Goal: Communication & Community: Share content

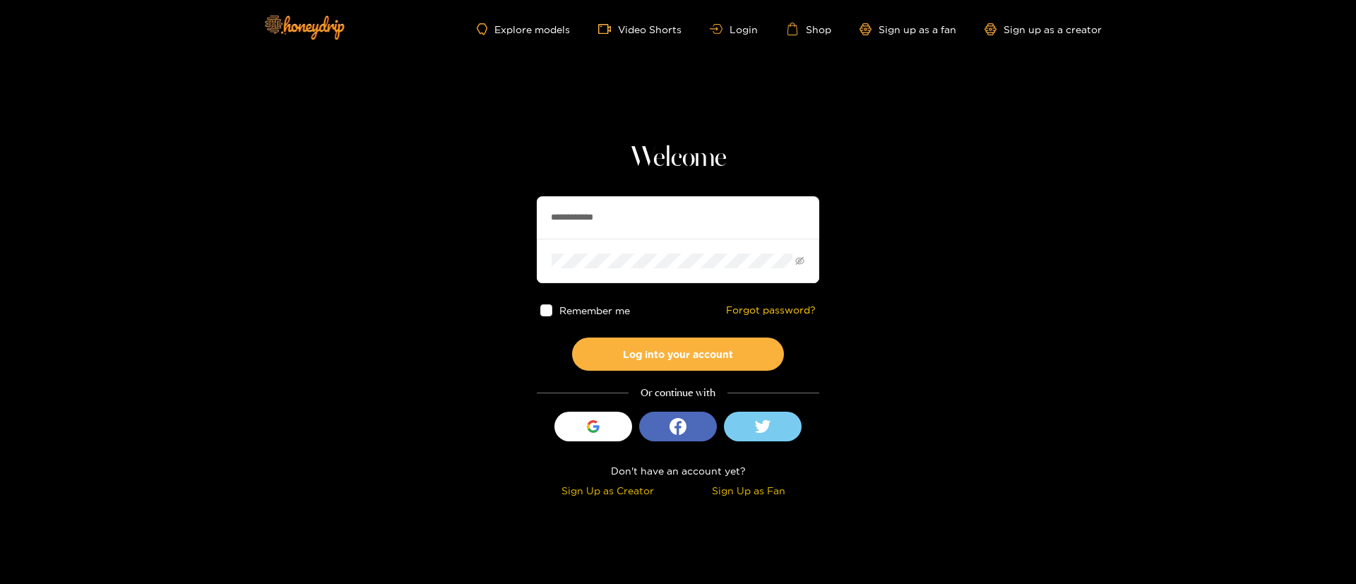
click at [628, 215] on input "**********" at bounding box center [678, 217] width 282 height 42
paste input "text"
type input "********"
click at [695, 349] on button "Log into your account" at bounding box center [678, 354] width 212 height 33
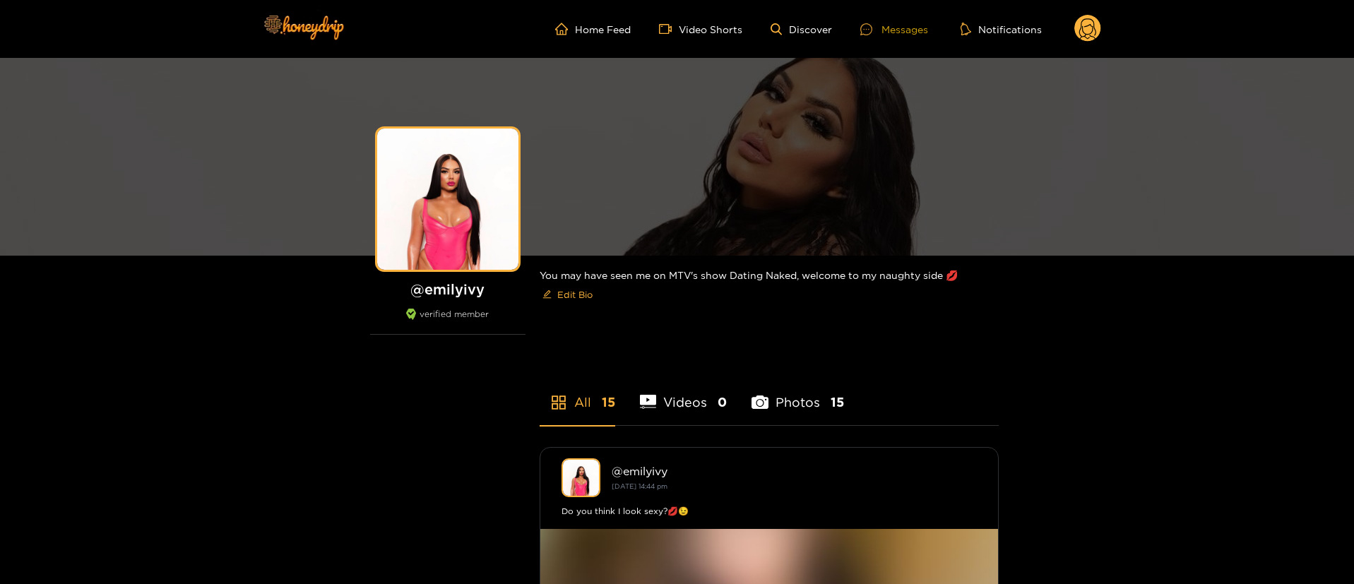
click at [902, 32] on div "Messages" at bounding box center [894, 29] width 68 height 16
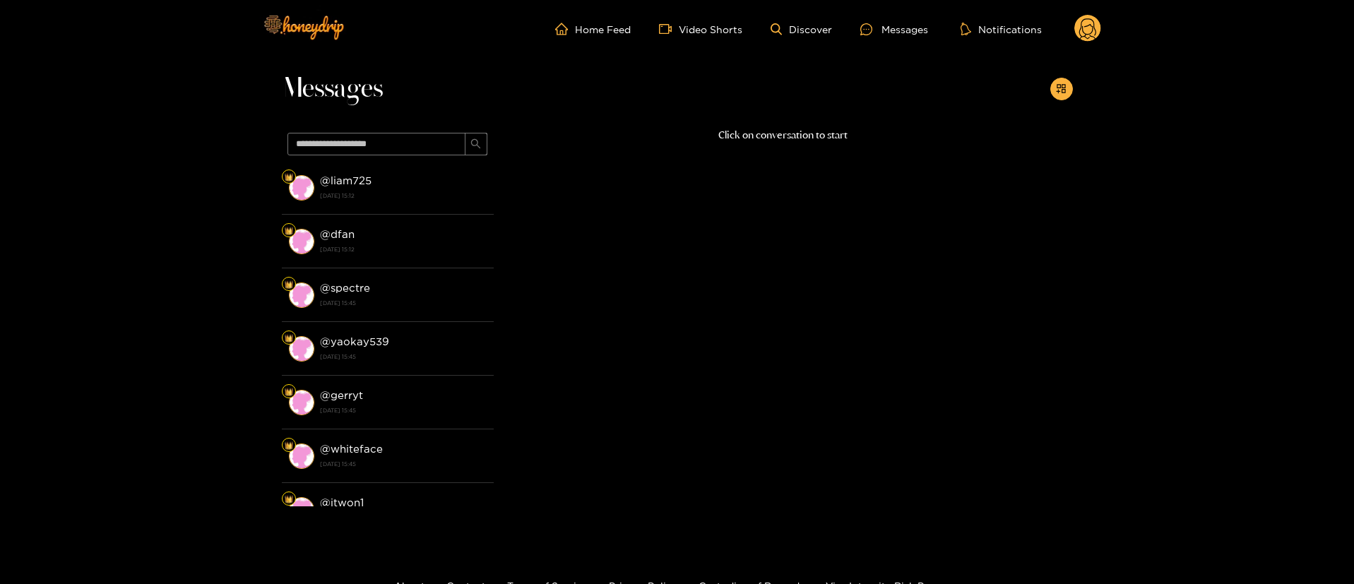
click at [1077, 95] on div "Messages @ liam725 22 September 2025 15:12 @ dfan 22 September 2025 15:12 @ spe…" at bounding box center [677, 297] width 1354 height 478
click at [1065, 90] on icon "appstore-add" at bounding box center [1061, 88] width 11 height 11
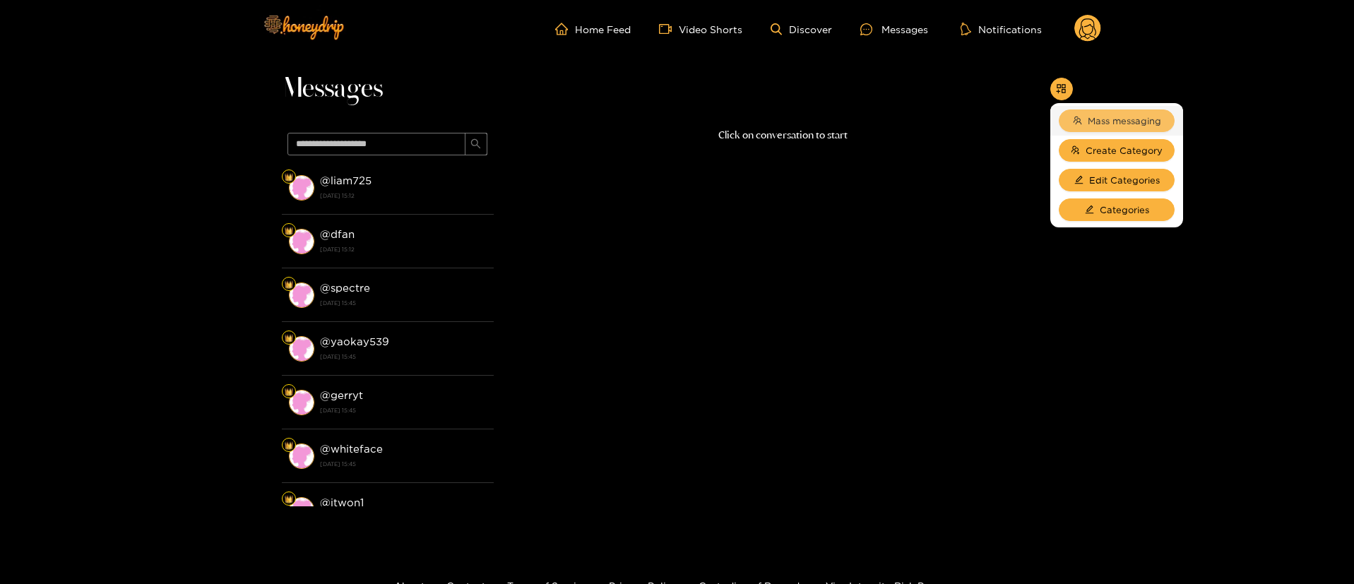
click at [1083, 120] on button "Mass messaging" at bounding box center [1116, 120] width 116 height 23
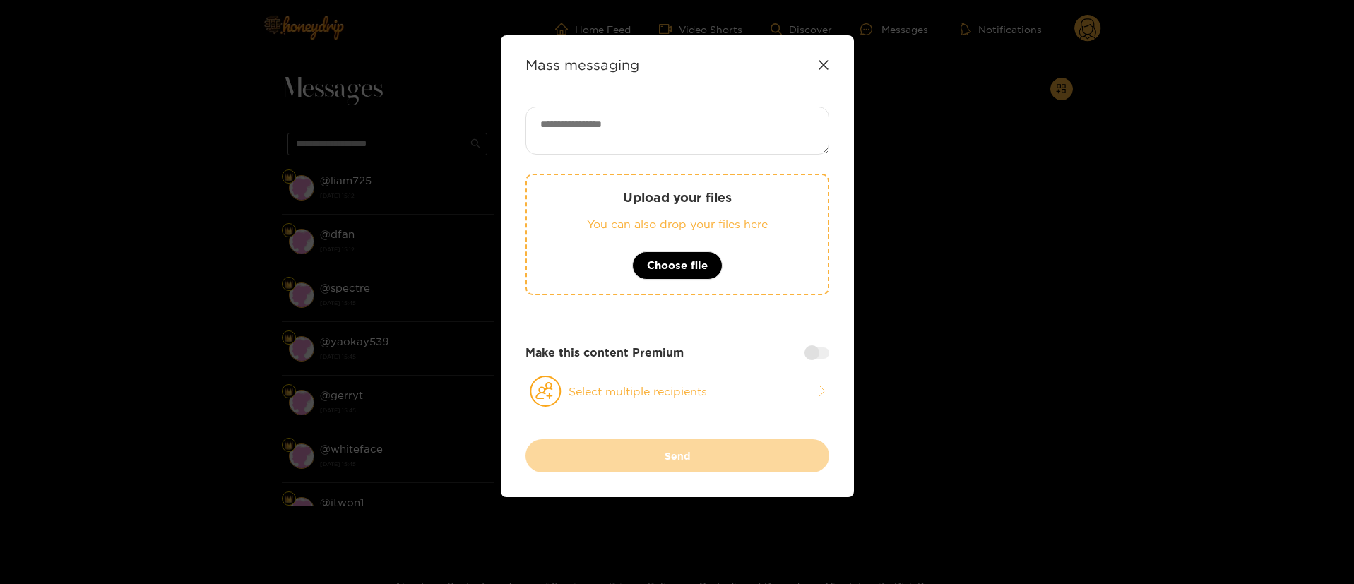
click at [818, 59] on div "Mass messaging" at bounding box center [677, 64] width 304 height 16
click at [819, 69] on icon at bounding box center [823, 64] width 11 height 11
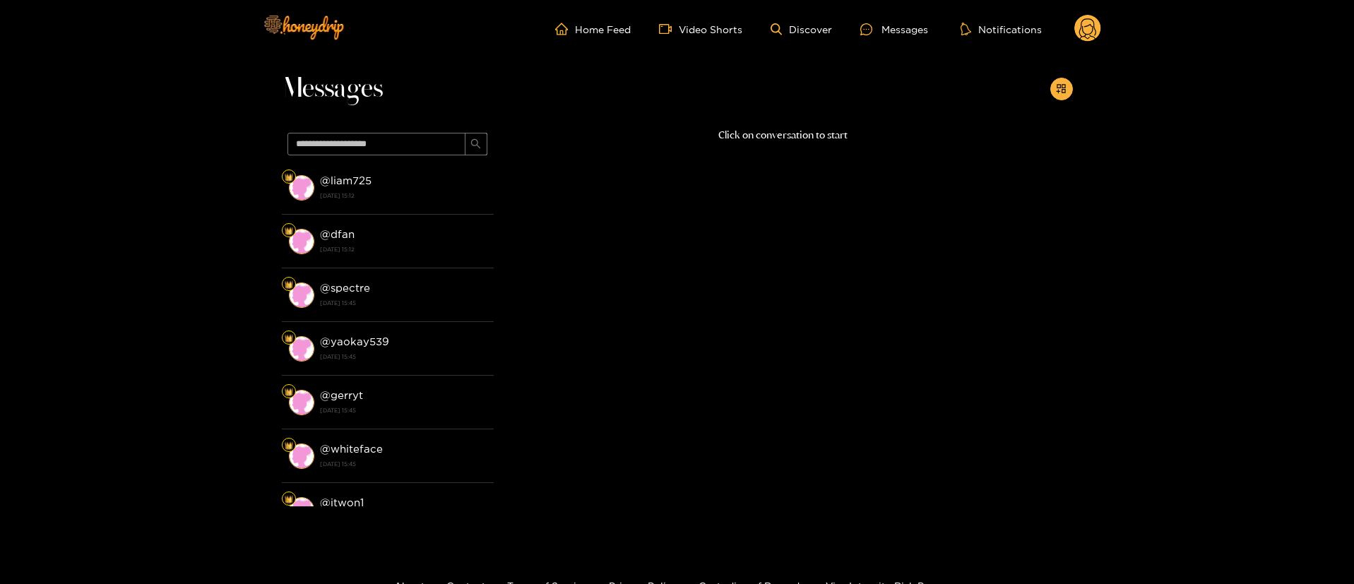
drag, startPoint x: 1071, startPoint y: 28, endPoint x: 1091, endPoint y: 28, distance: 19.8
click at [1071, 28] on ul "Home Feed Video Shorts Discover Messages Notifications" at bounding box center [828, 29] width 546 height 28
click at [1094, 28] on icon at bounding box center [1087, 30] width 17 height 25
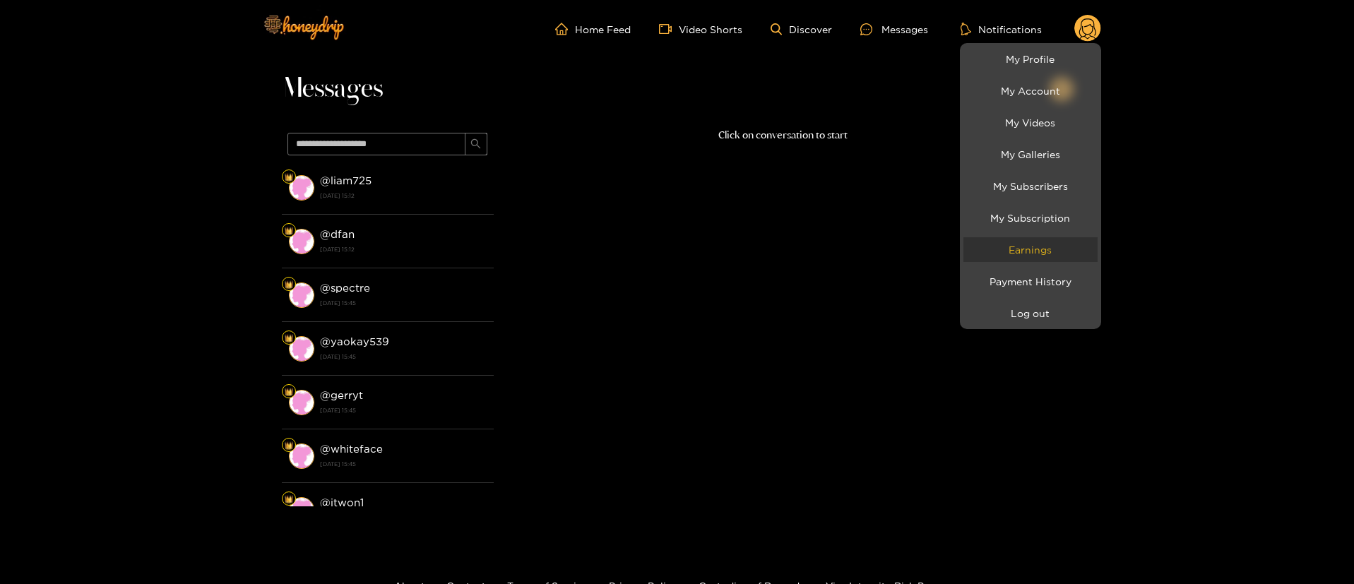
click at [1038, 256] on link "Earnings" at bounding box center [1030, 249] width 134 height 25
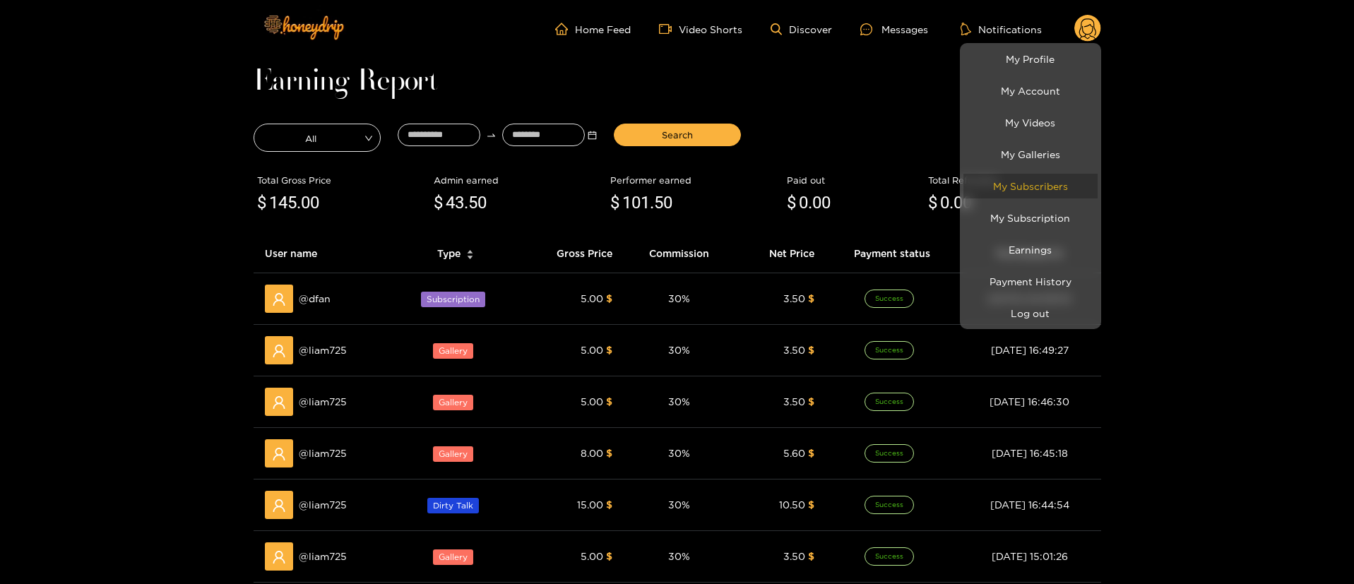
click at [1044, 192] on link "My Subscribers" at bounding box center [1030, 186] width 134 height 25
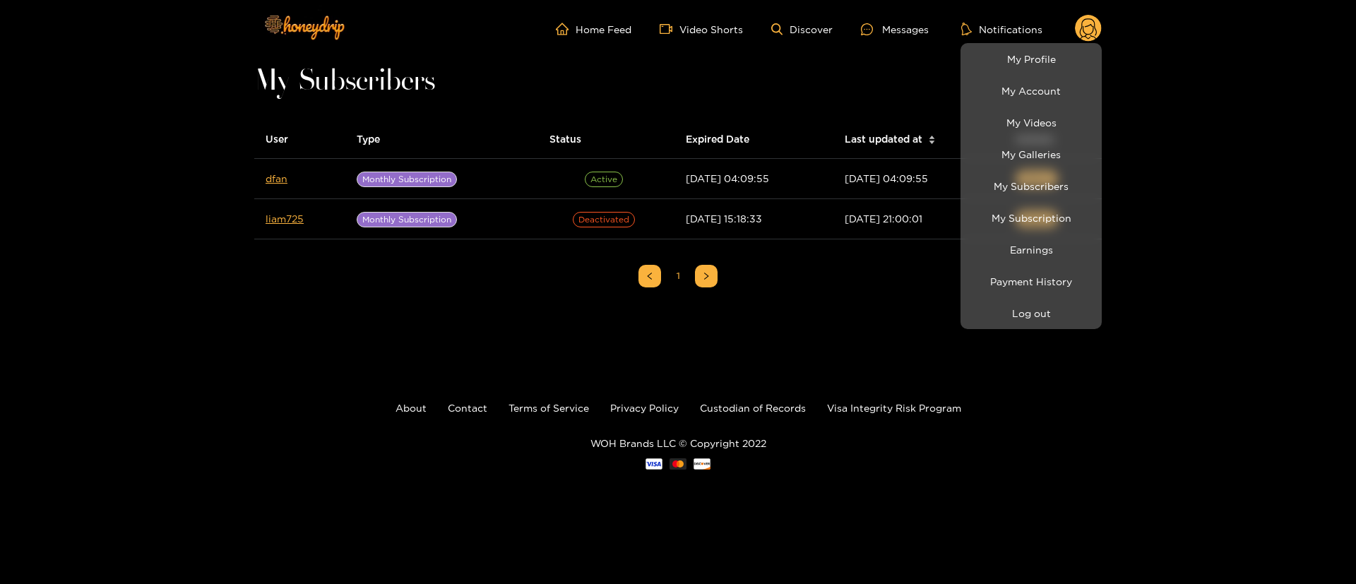
click at [387, 321] on div at bounding box center [678, 292] width 1356 height 584
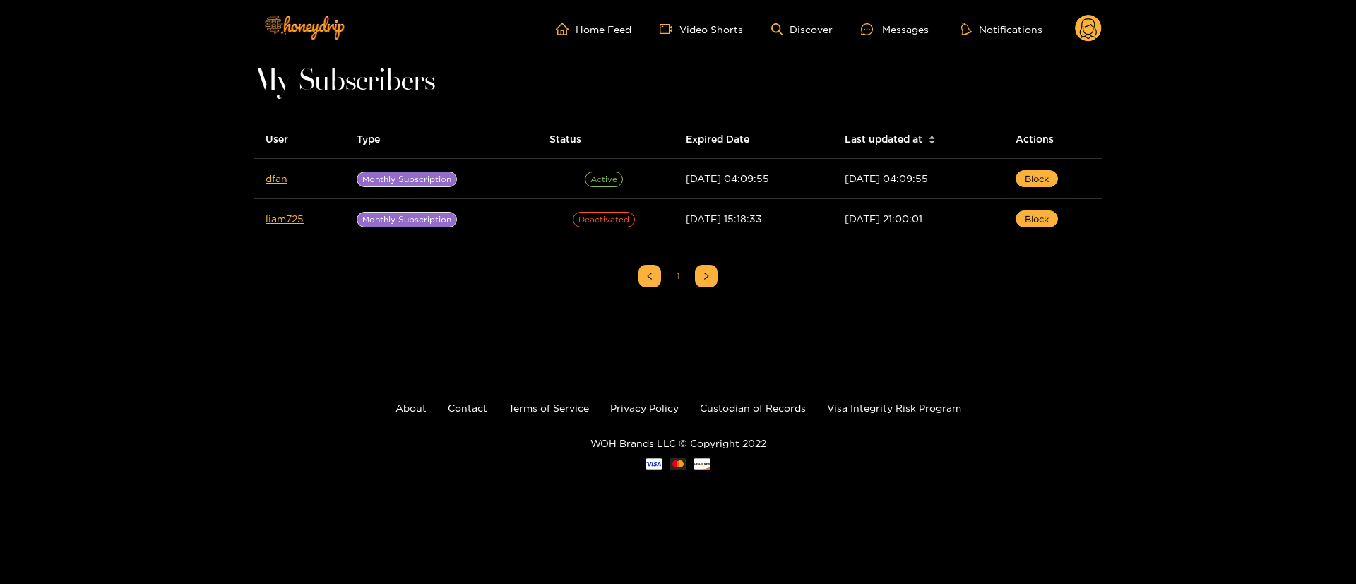
drag, startPoint x: 258, startPoint y: 171, endPoint x: 232, endPoint y: 211, distance: 48.0
click at [175, 225] on div "Home Feed Video Shorts Discover Messages Notifications 0 videos discover messag…" at bounding box center [678, 256] width 1356 height 512
click at [883, 18] on ul "Home Feed Video Shorts Discover Messages Notifications" at bounding box center [829, 29] width 546 height 28
click at [888, 30] on div "Messages" at bounding box center [895, 29] width 68 height 16
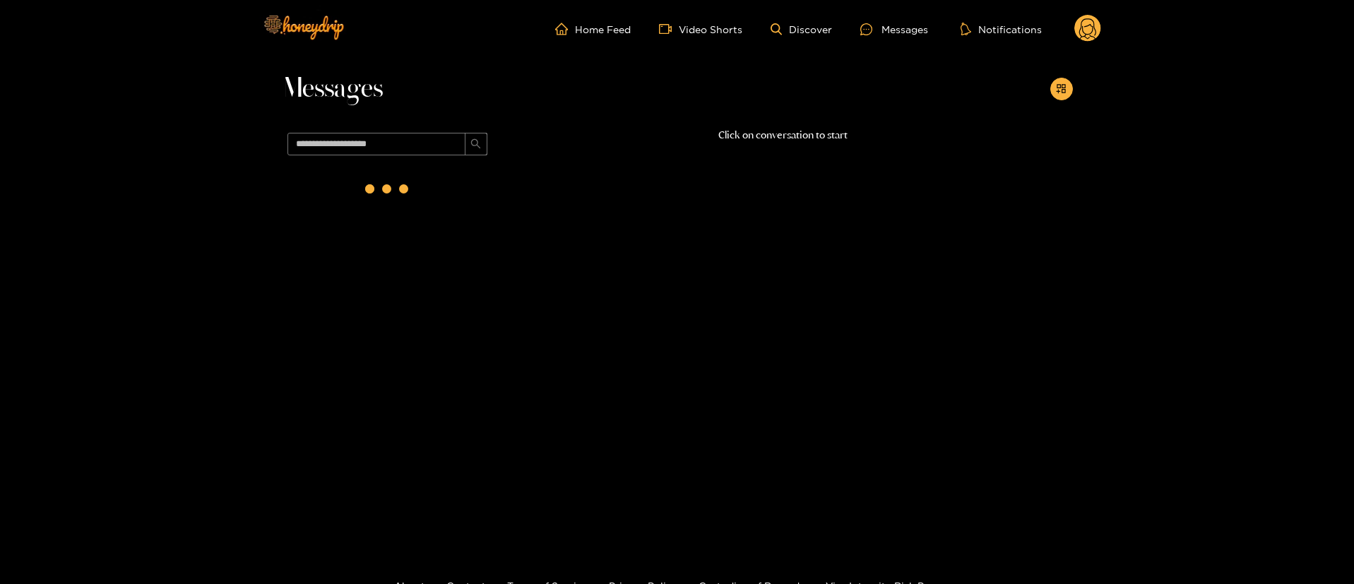
click at [1063, 102] on div "Messages" at bounding box center [677, 92] width 791 height 69
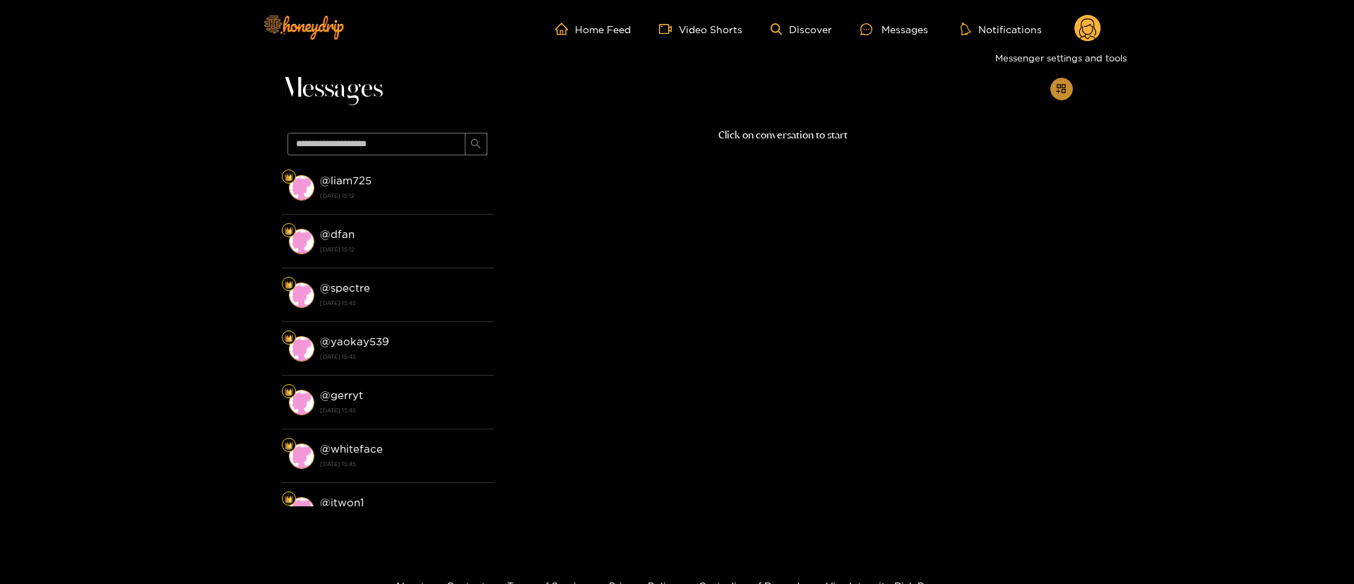
click at [1064, 97] on button "button" at bounding box center [1061, 89] width 23 height 23
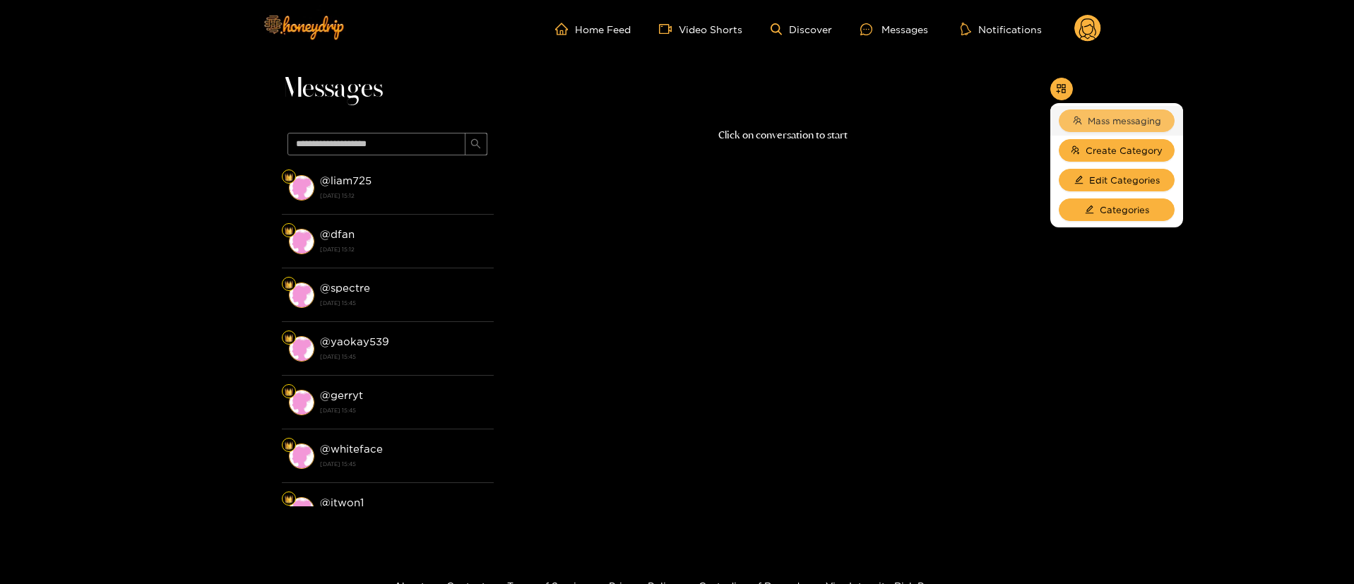
click at [1095, 119] on span "Mass messaging" at bounding box center [1123, 121] width 73 height 14
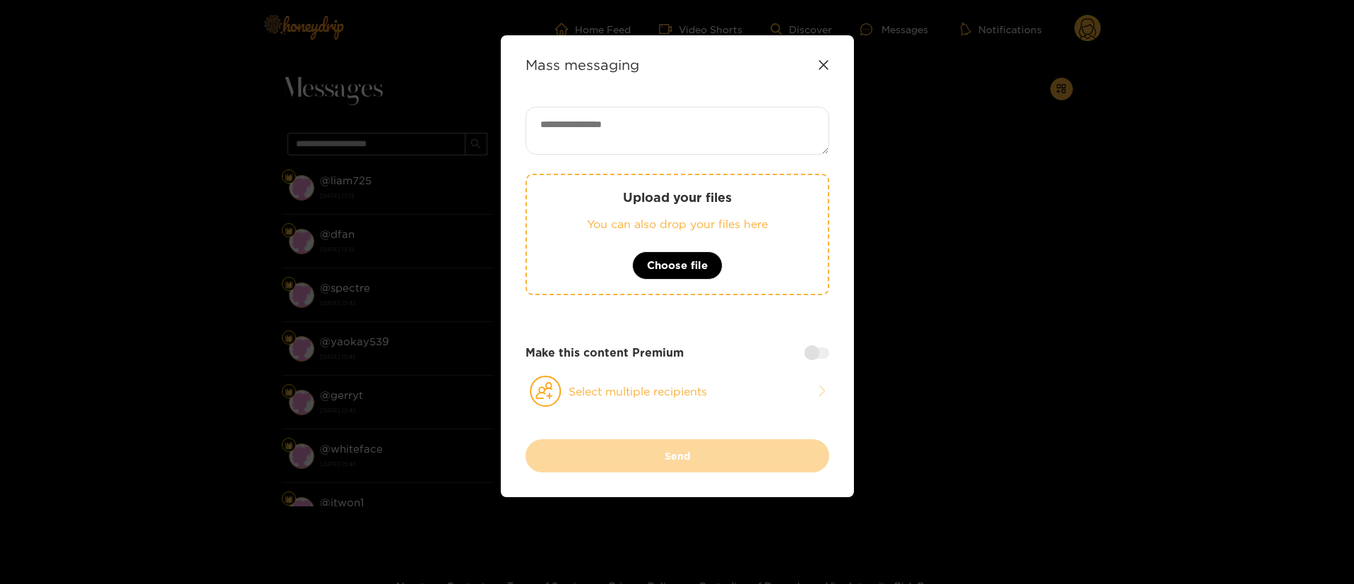
drag, startPoint x: 658, startPoint y: 127, endPoint x: 669, endPoint y: 49, distance: 79.2
click at [669, 49] on div "Mass messaging Upload your files You can also drop your files here Choose file …" at bounding box center [677, 266] width 353 height 462
paste textarea "**********"
click at [623, 126] on textarea "**********" at bounding box center [677, 131] width 304 height 48
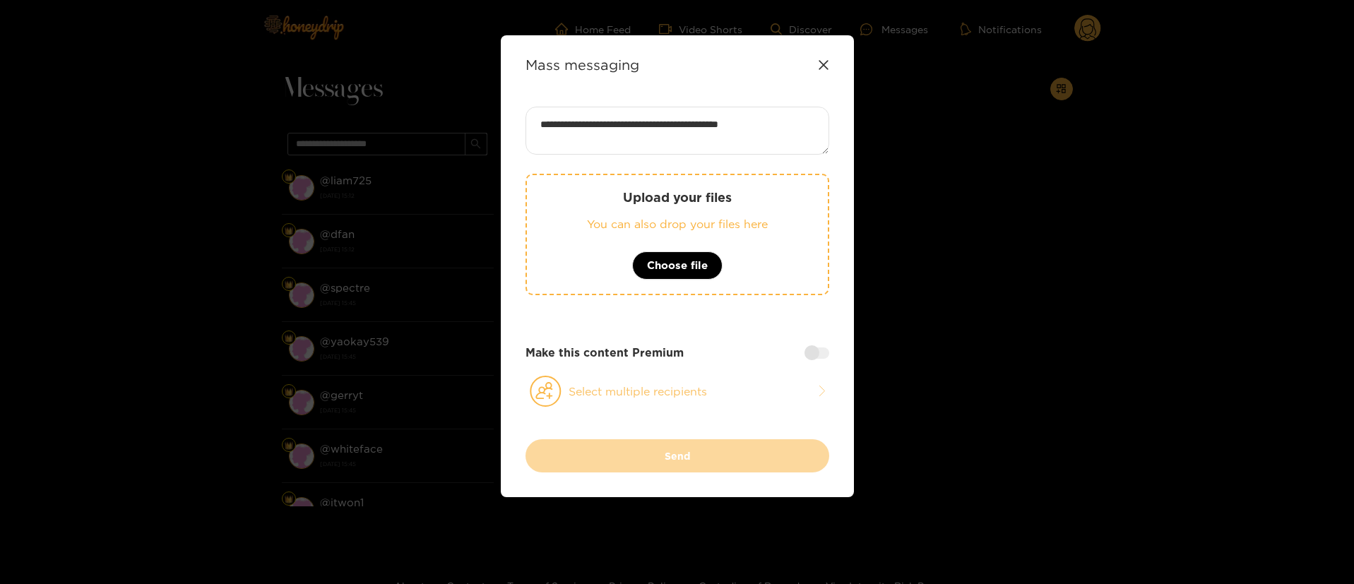
type textarea "**********"
click at [747, 388] on button "Select multiple recipients" at bounding box center [677, 391] width 304 height 32
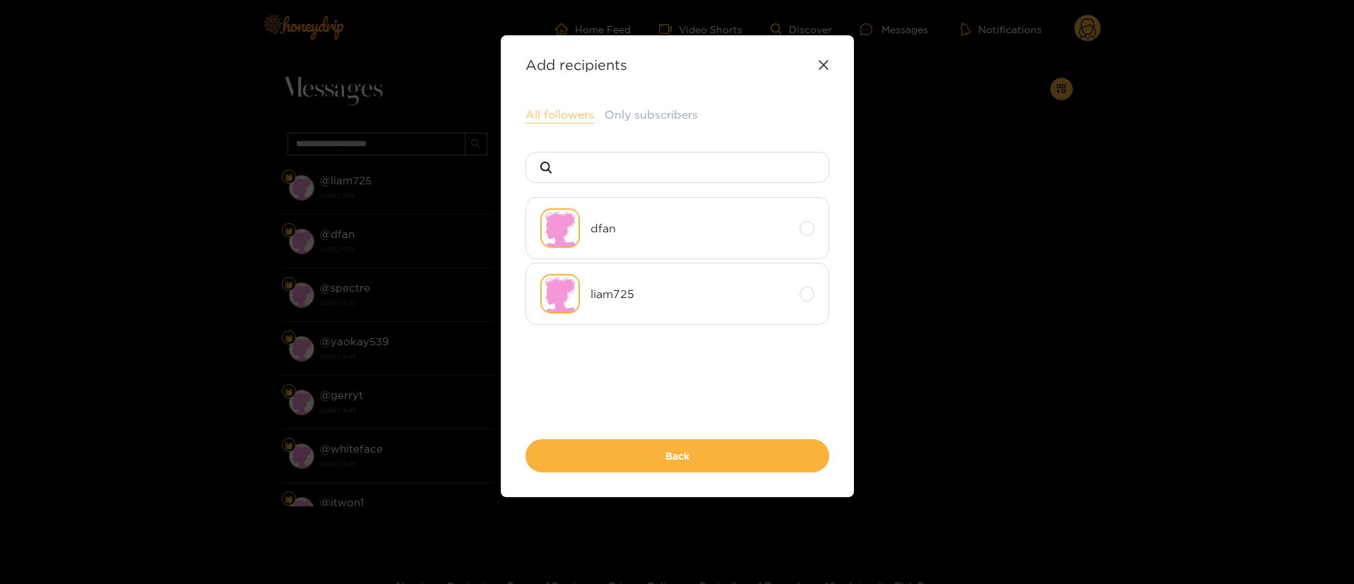
click at [559, 119] on button "All followers" at bounding box center [559, 115] width 68 height 17
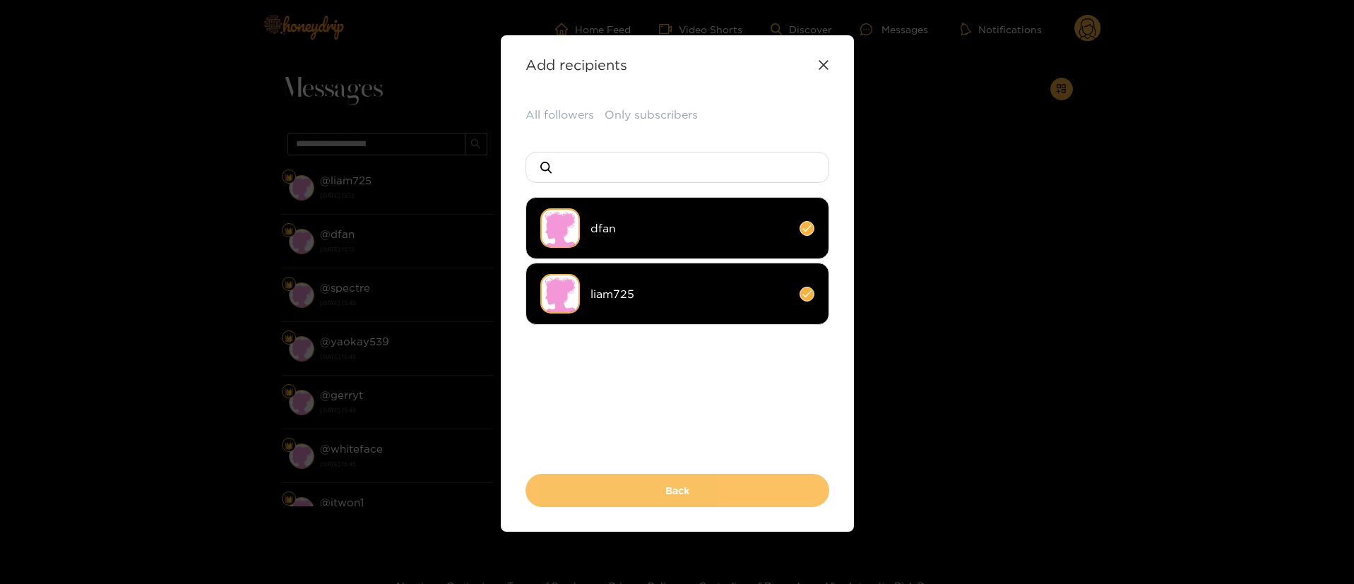
click at [659, 482] on button "Back" at bounding box center [677, 490] width 304 height 33
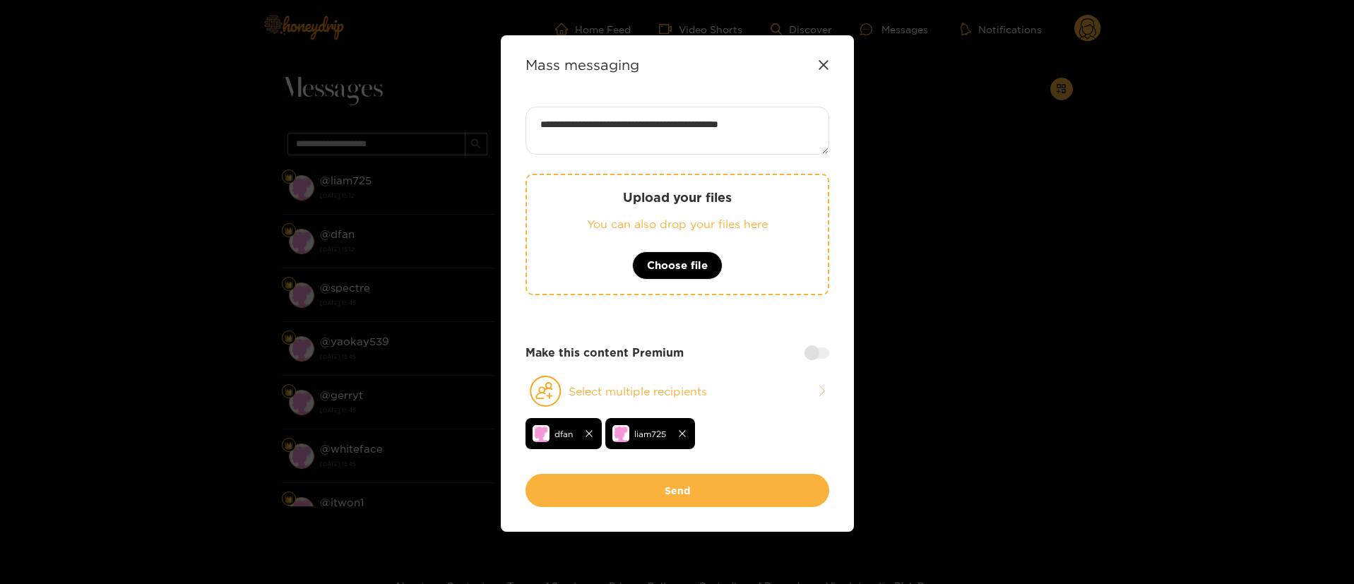
click at [818, 350] on div at bounding box center [816, 352] width 25 height 11
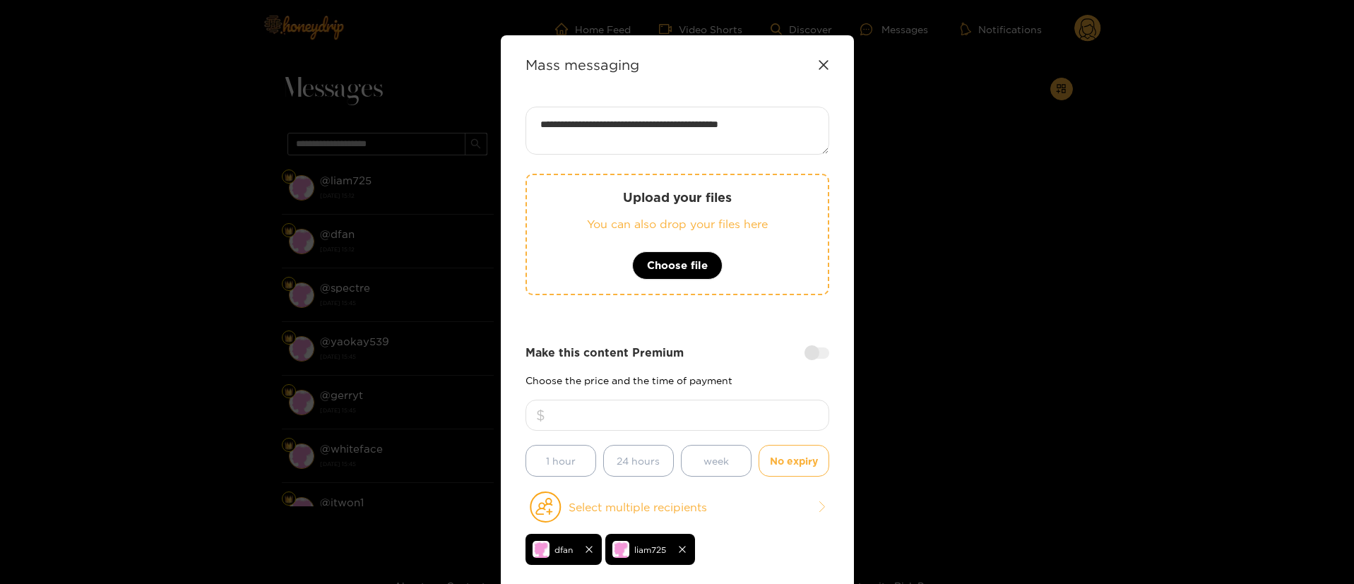
click at [763, 417] on input "number" at bounding box center [677, 415] width 304 height 31
type input "**"
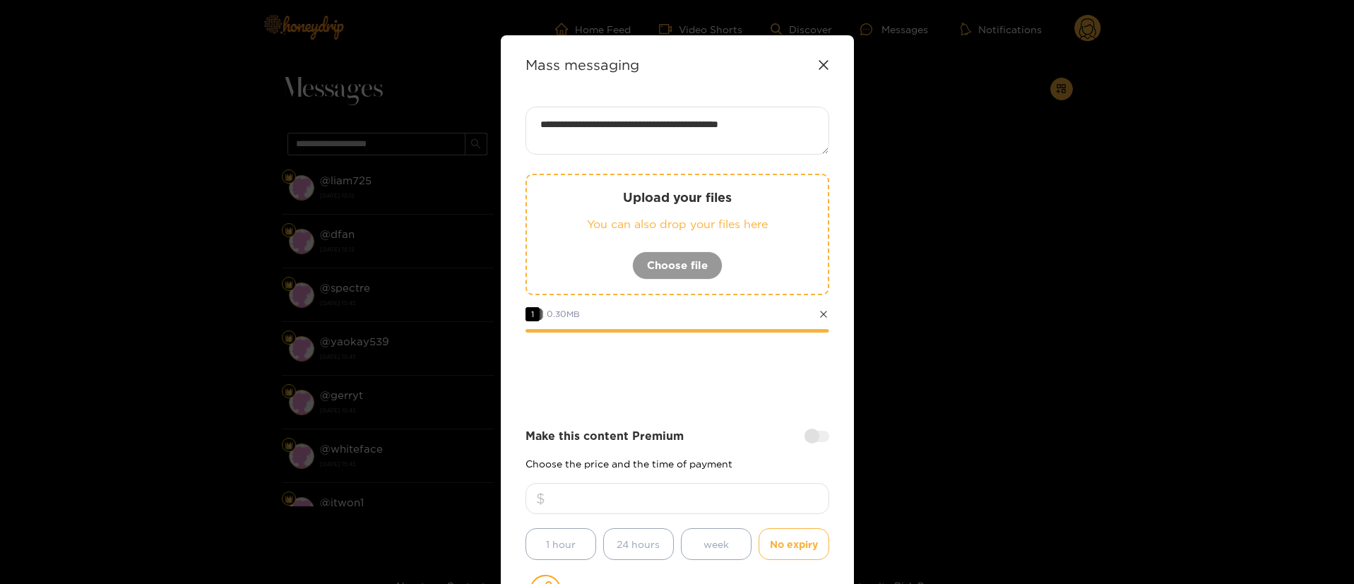
click at [686, 341] on div "Upload your files You can also drop your files here Choose file 1 0.30 MB" at bounding box center [677, 287] width 304 height 226
click at [657, 399] on div at bounding box center [677, 371] width 304 height 56
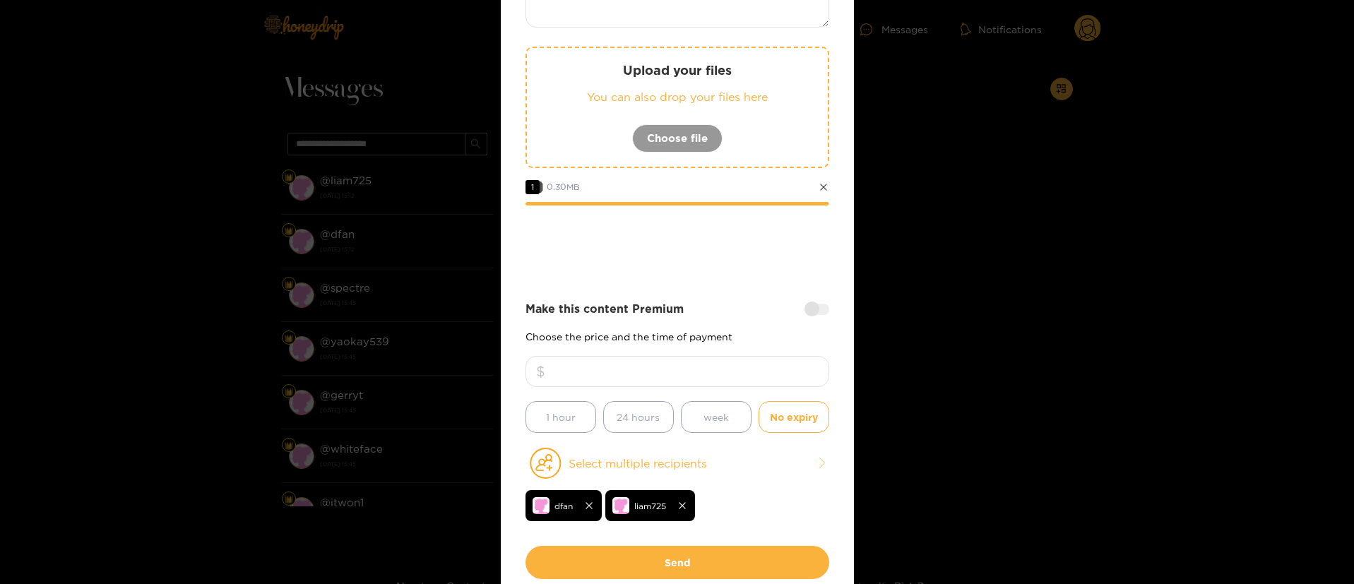
scroll to position [169, 0]
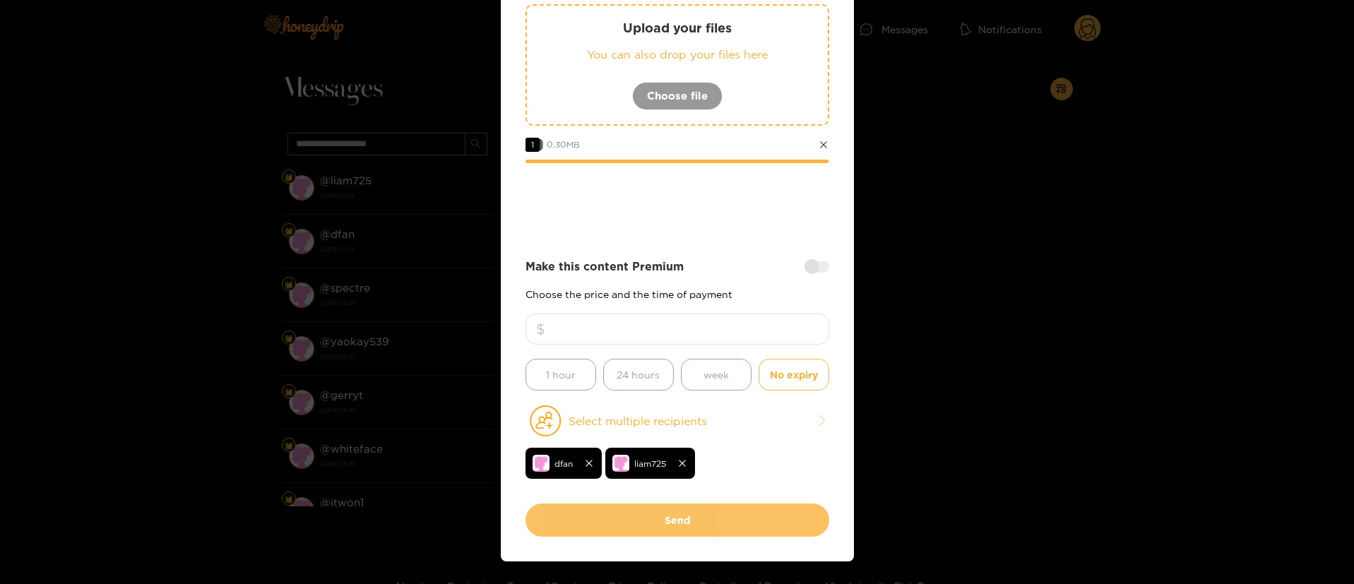
click at [686, 527] on button "Send" at bounding box center [677, 519] width 304 height 33
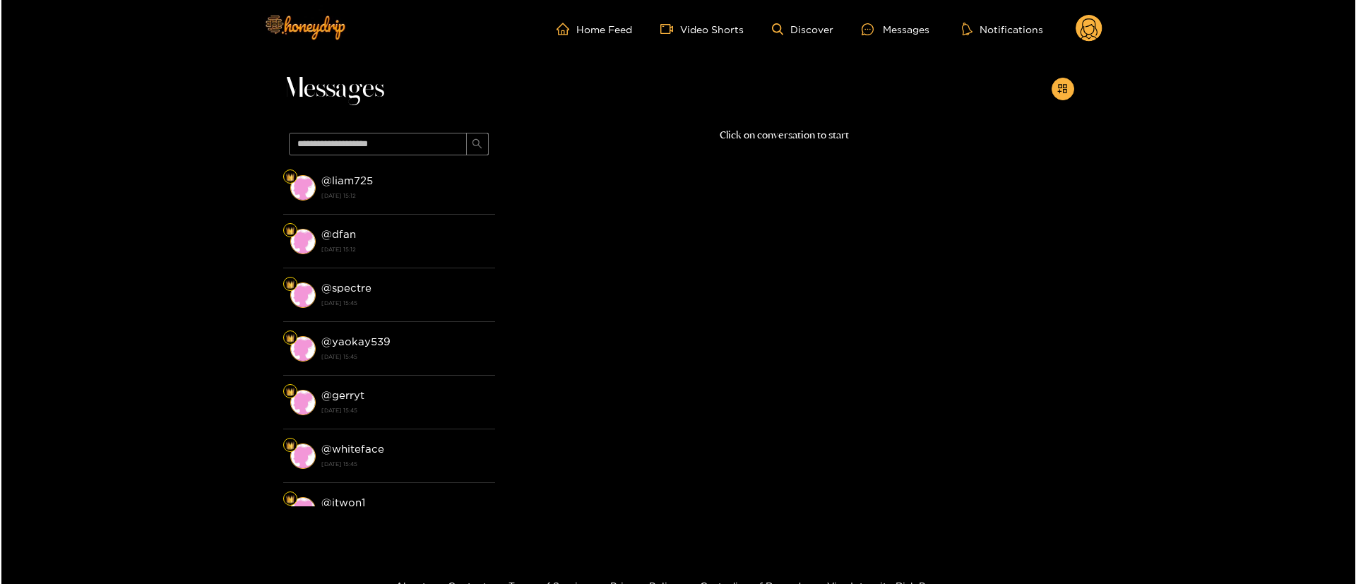
scroll to position [0, 0]
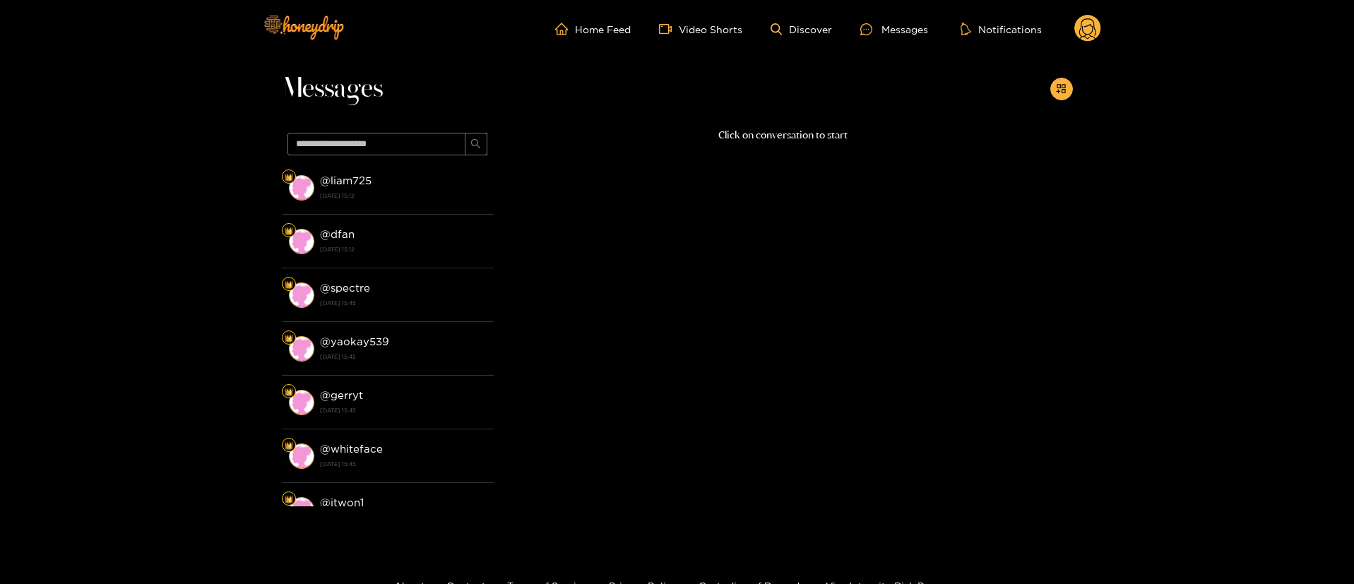
click at [1089, 18] on icon at bounding box center [1087, 30] width 17 height 25
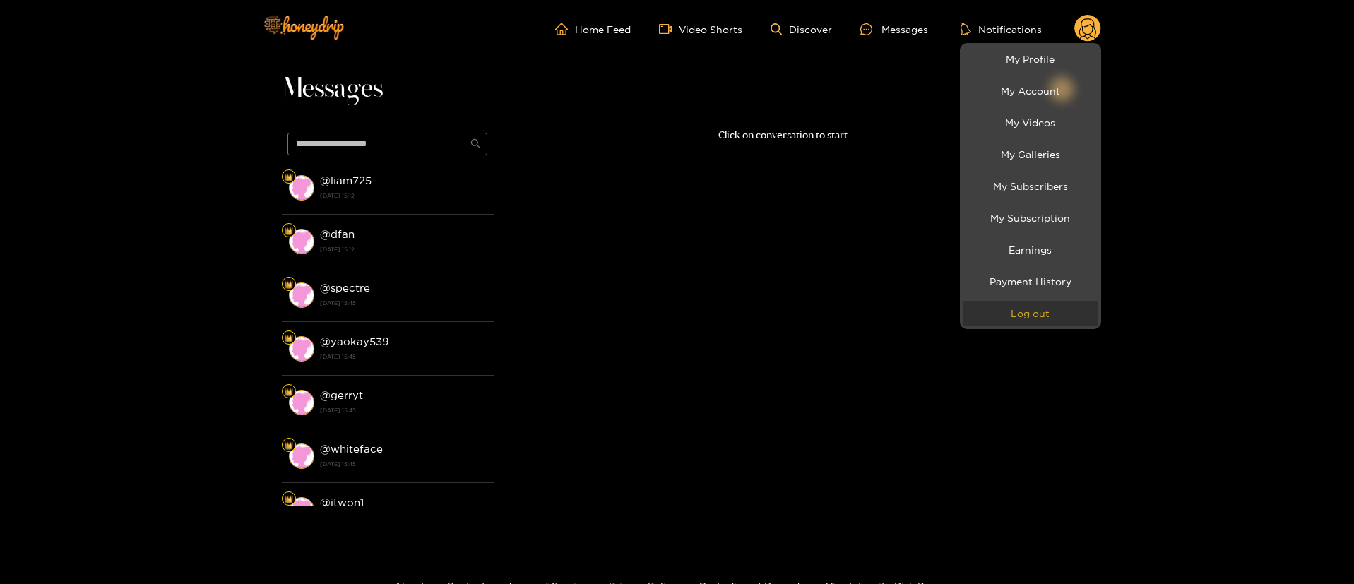
click at [1032, 317] on button "Log out" at bounding box center [1030, 313] width 134 height 25
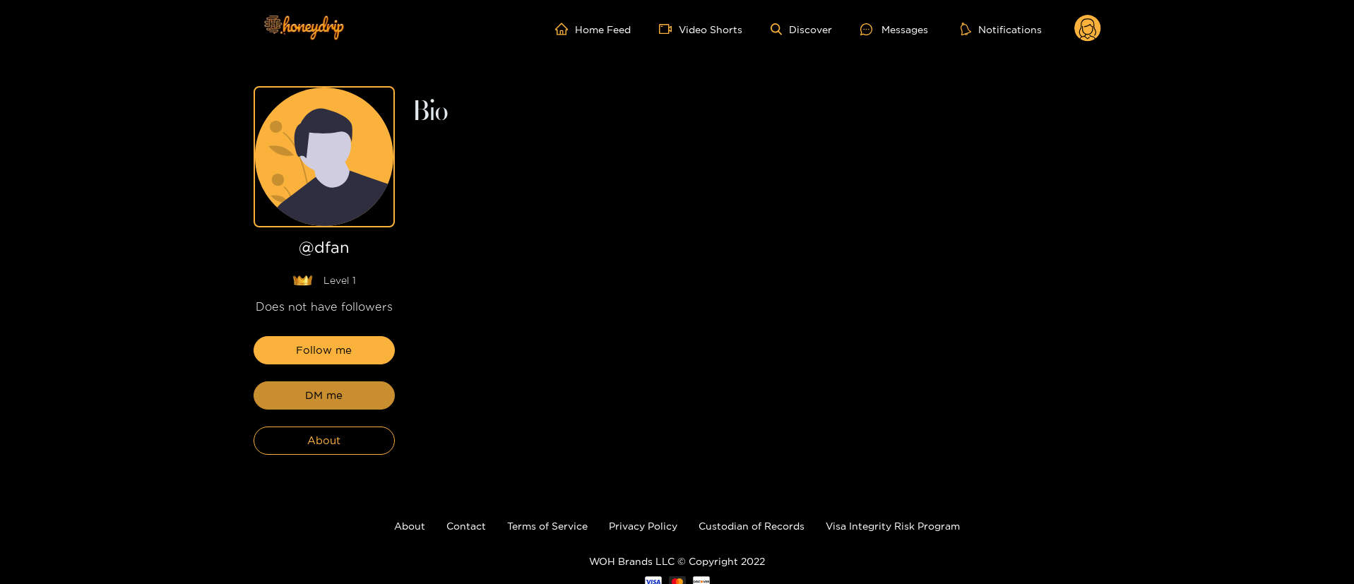
click at [338, 388] on span "DM me" at bounding box center [323, 395] width 37 height 17
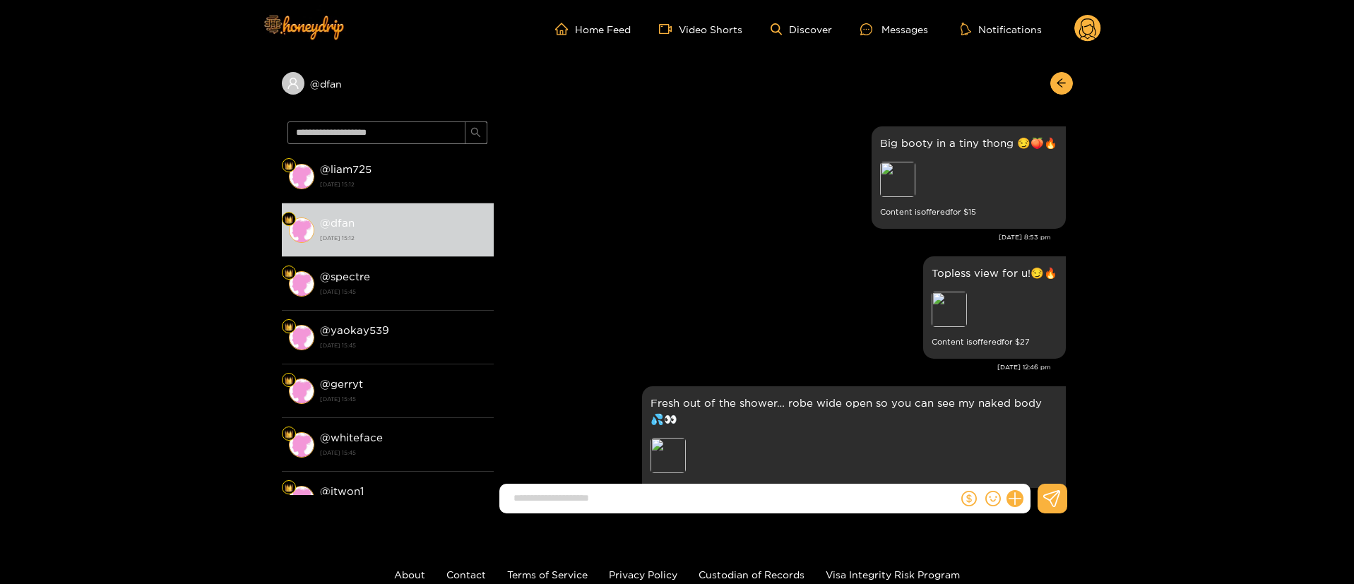
scroll to position [2907, 0]
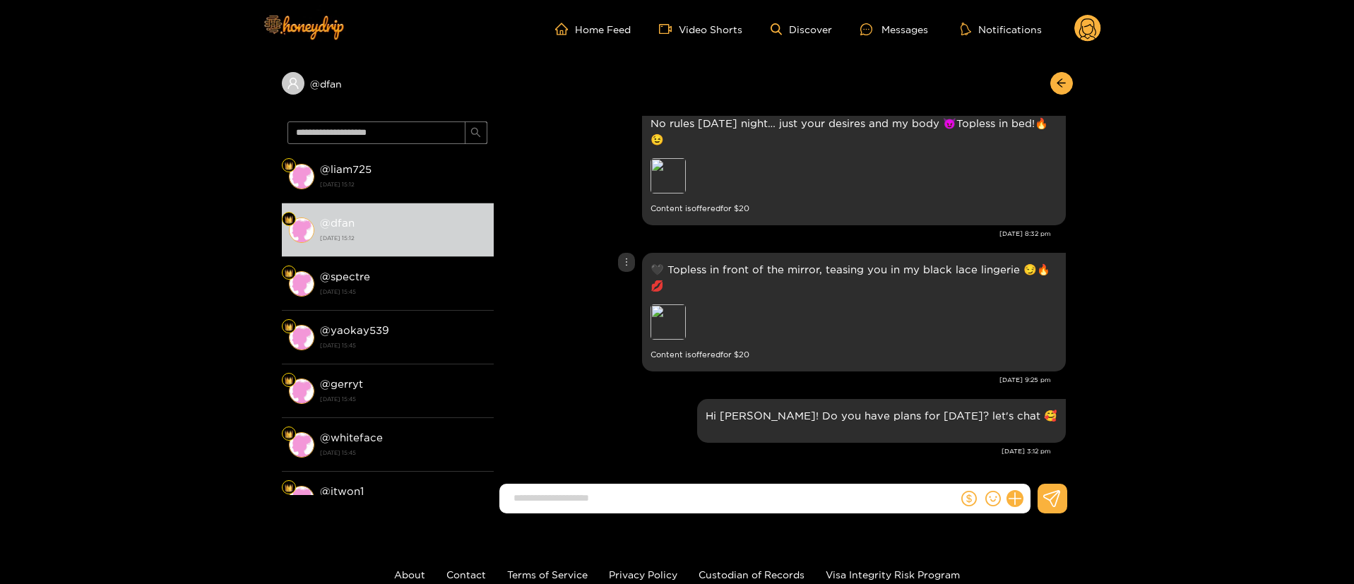
click at [578, 340] on div "🖤 Topless in front of the mirror, teasing you in my black lace lingerie 😏🔥💋 Pre…" at bounding box center [783, 312] width 565 height 126
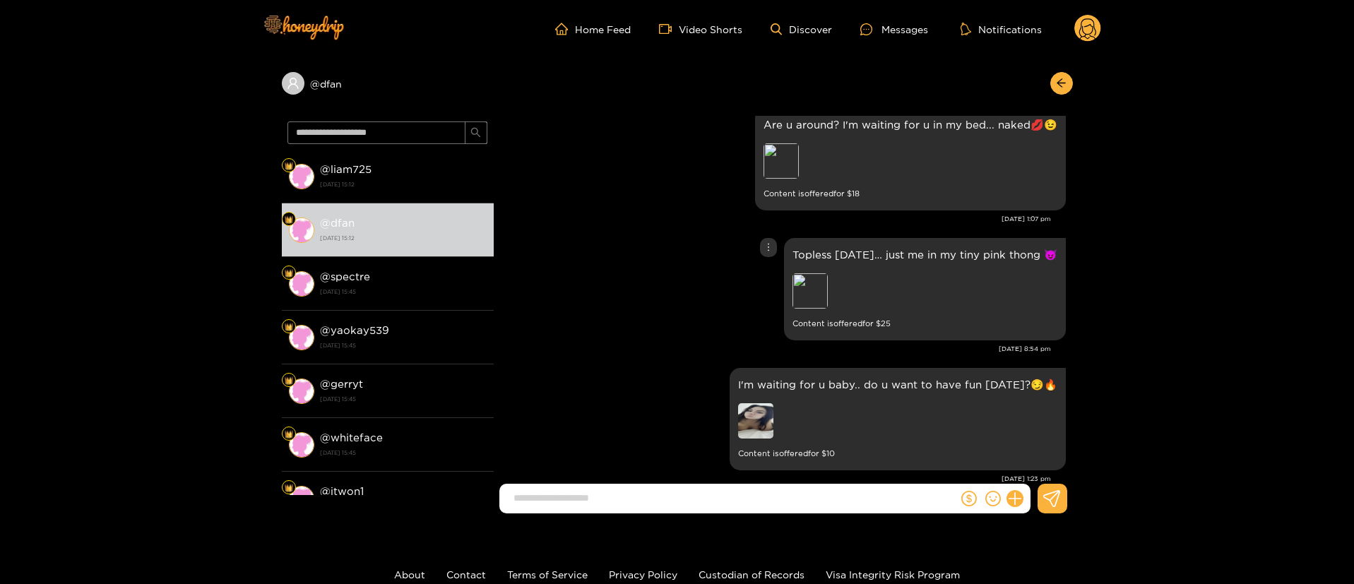
scroll to position [2441, 0]
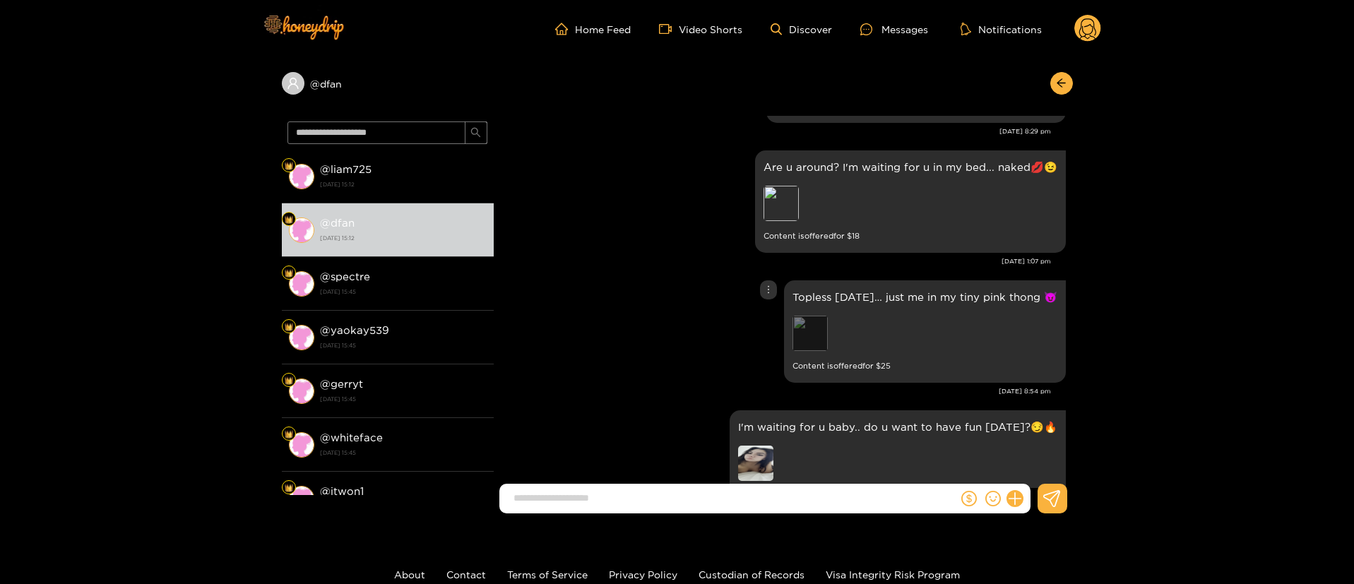
click at [807, 351] on div "Preview" at bounding box center [809, 333] width 35 height 35
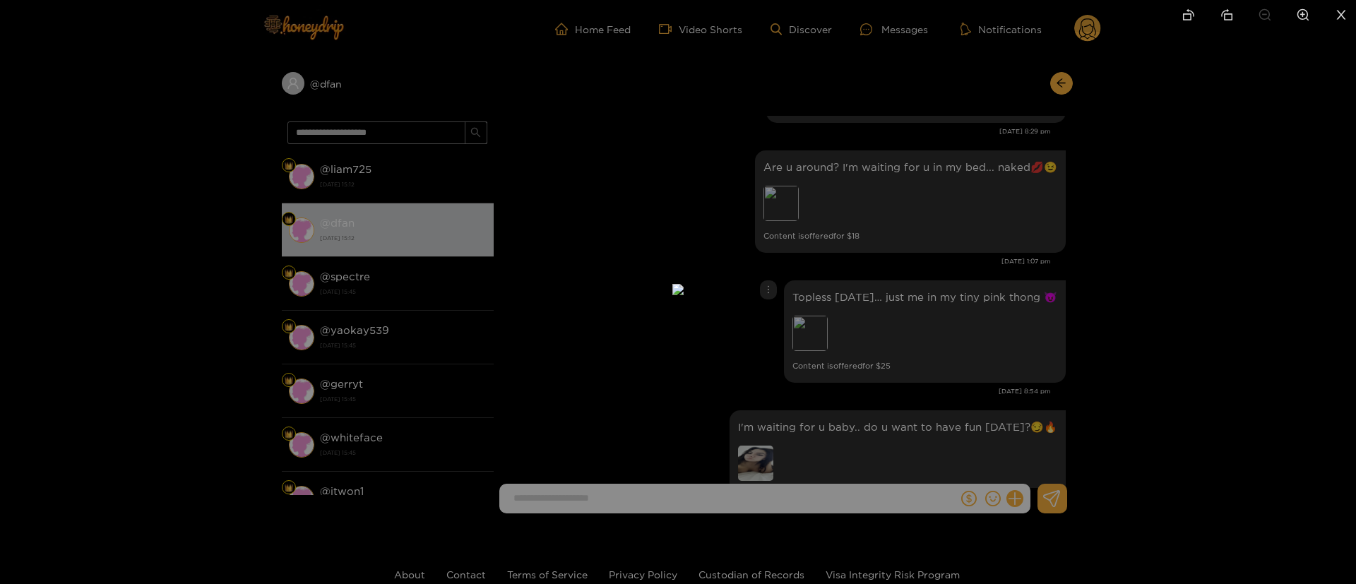
click at [1037, 321] on div at bounding box center [678, 292] width 1356 height 584
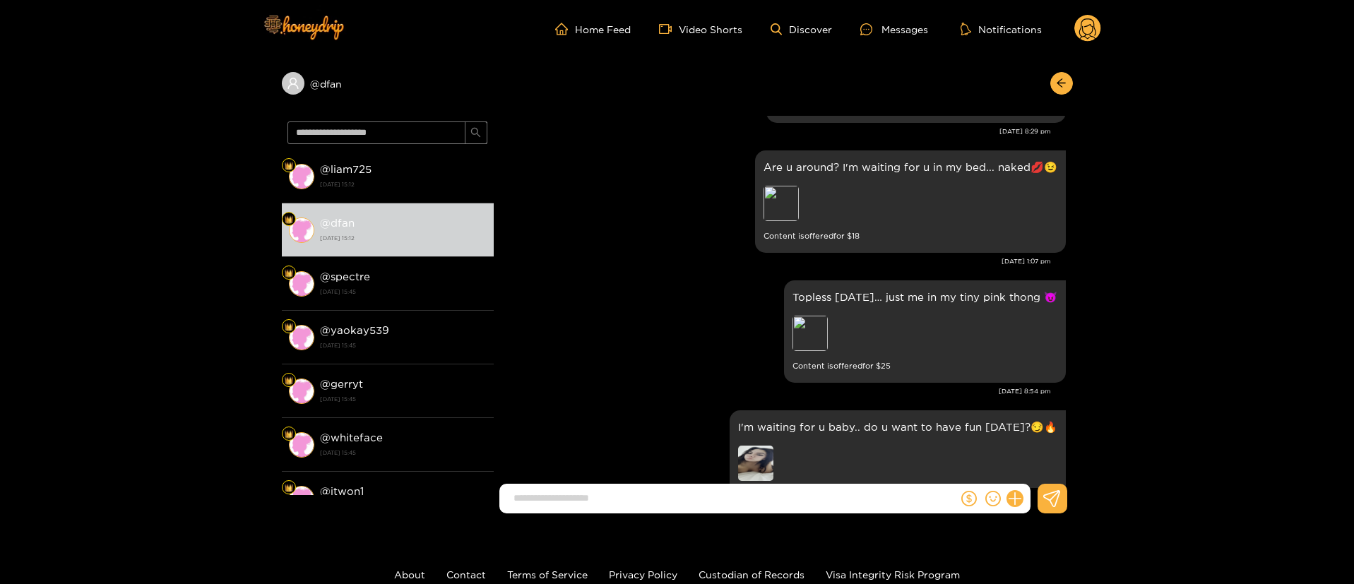
scroll to position [2907, 0]
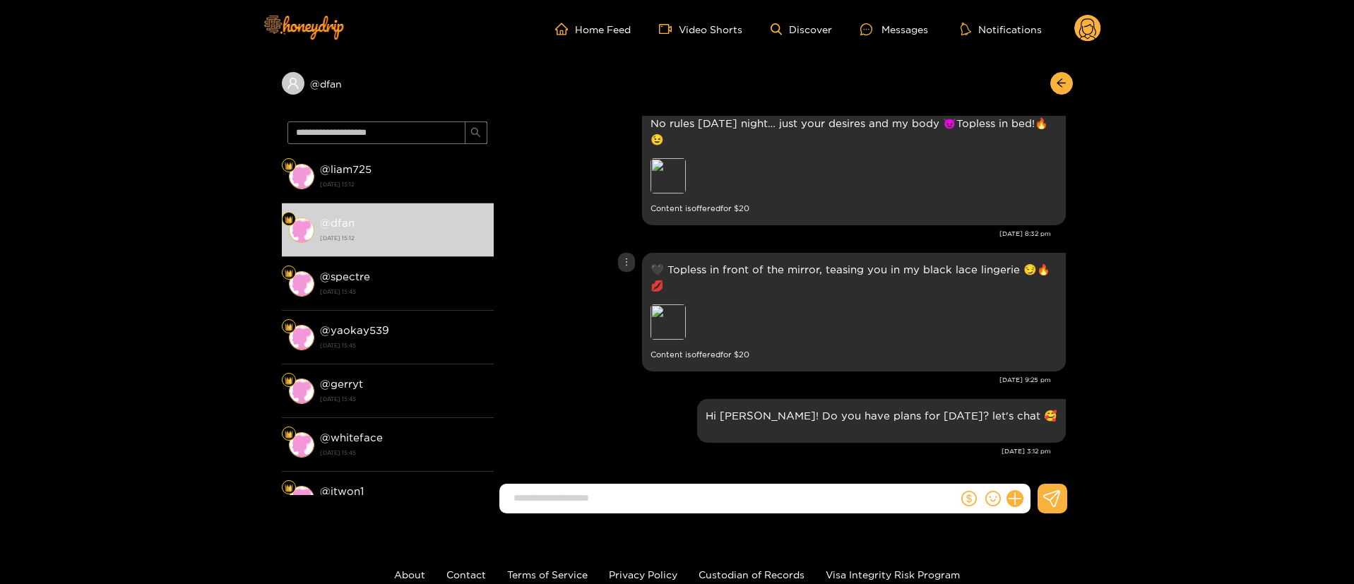
click at [570, 261] on div "🖤 Topless in front of the mirror, teasing you in my black lace lingerie 😏🔥💋 Pre…" at bounding box center [783, 312] width 565 height 126
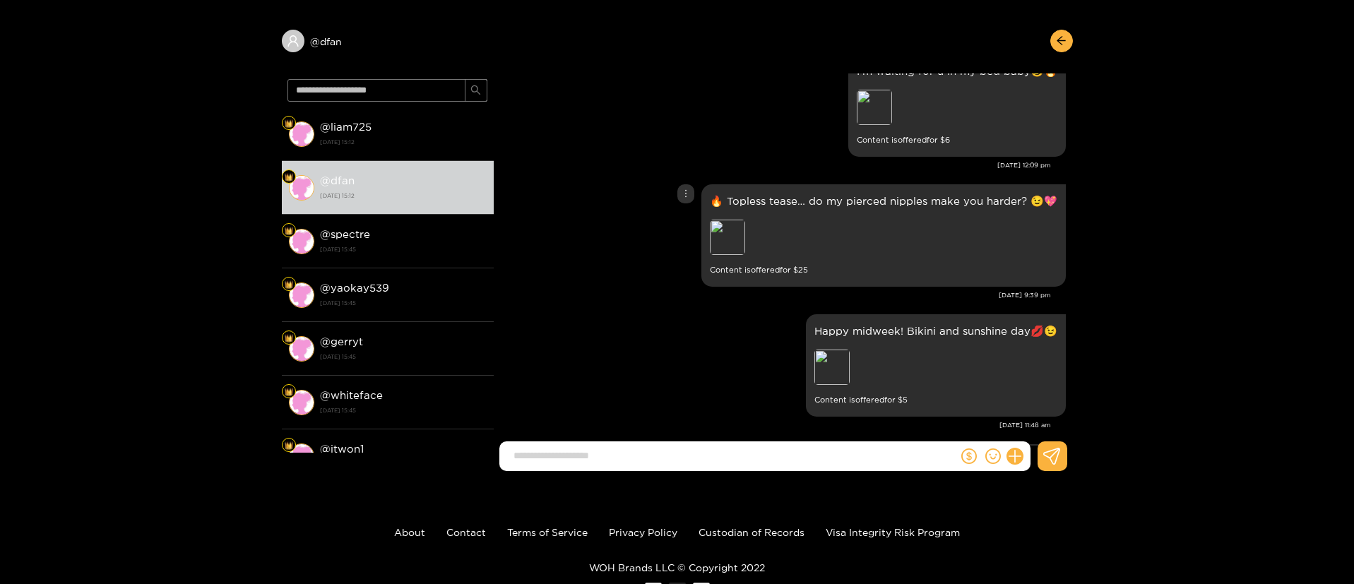
scroll to position [2017, 0]
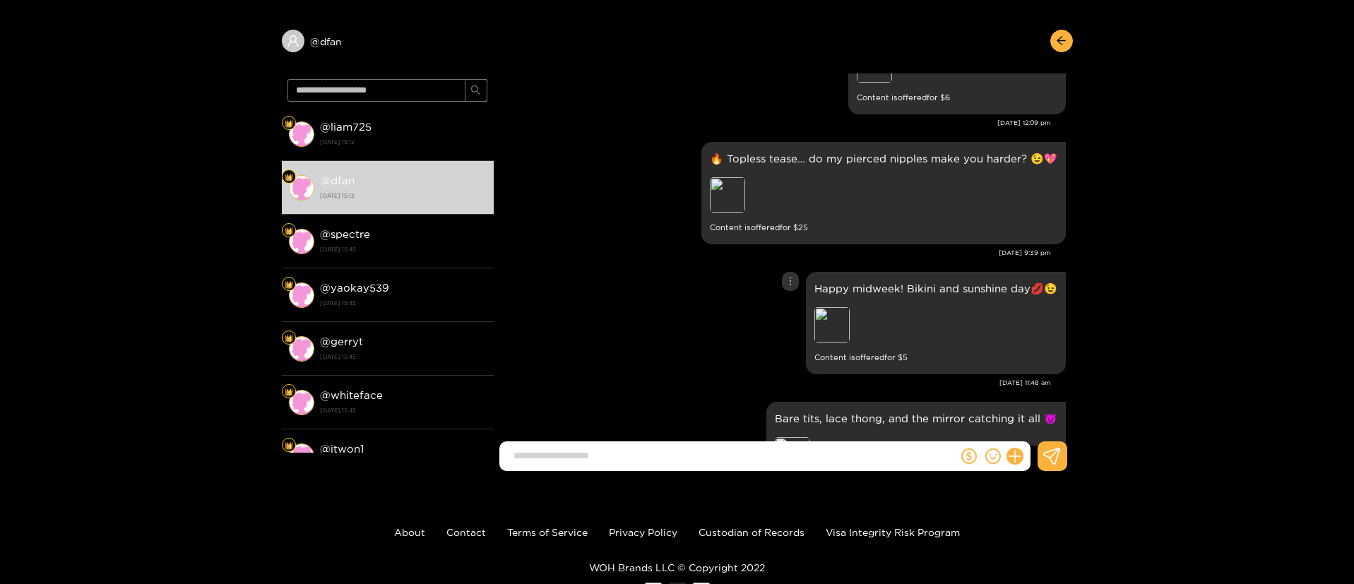
click at [602, 340] on div "Happy midweek! Bikini and sunshine day💋😉 Preview Content is offered for $ 5" at bounding box center [783, 322] width 565 height 109
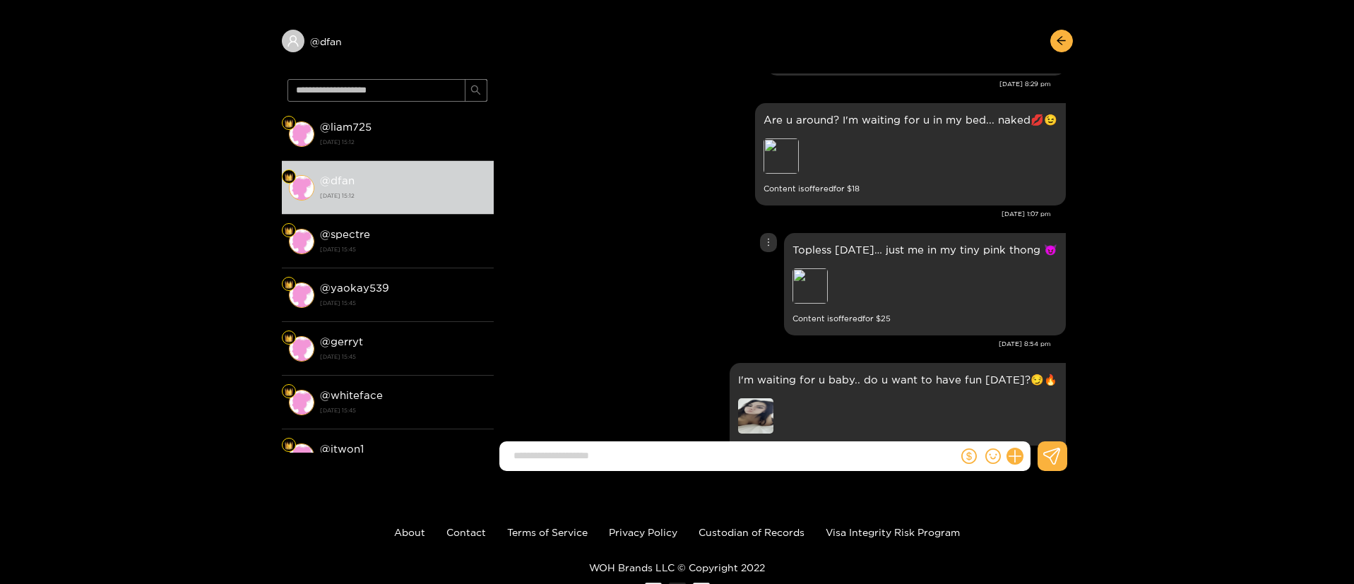
scroll to position [2483, 0]
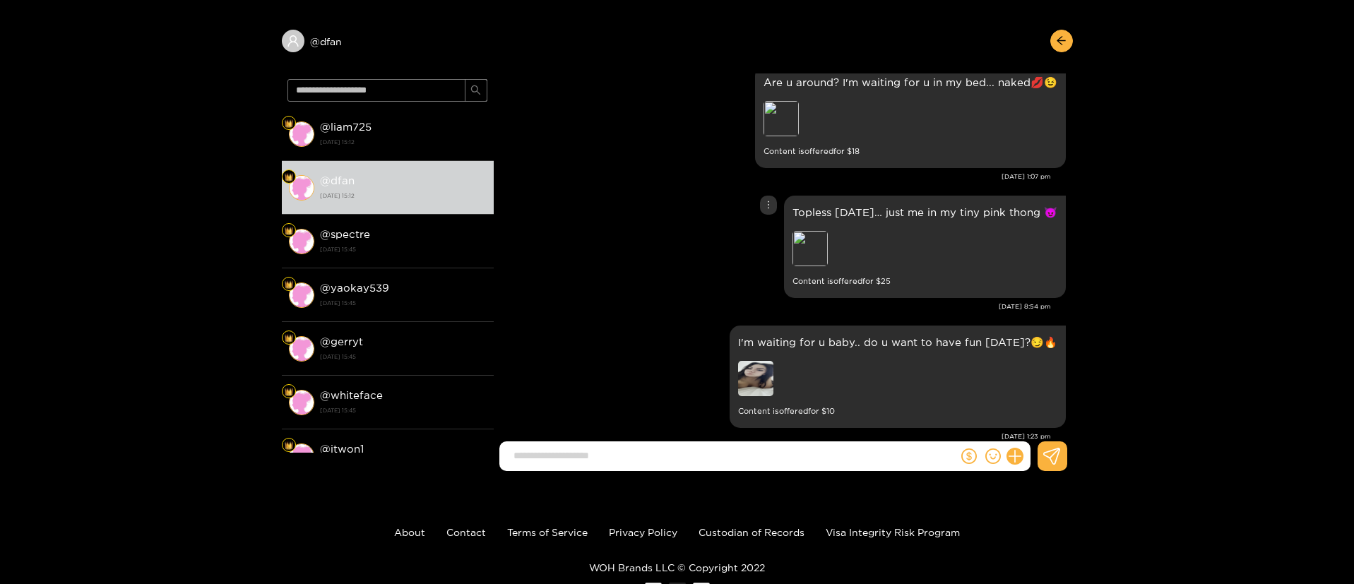
click at [830, 220] on p "Topless [DATE]… just me in my tiny pink thong 😈" at bounding box center [924, 212] width 265 height 16
copy p "Topless [DATE]… just me in my tiny pink thong 😈"
click at [818, 266] on div "Preview" at bounding box center [809, 248] width 35 height 35
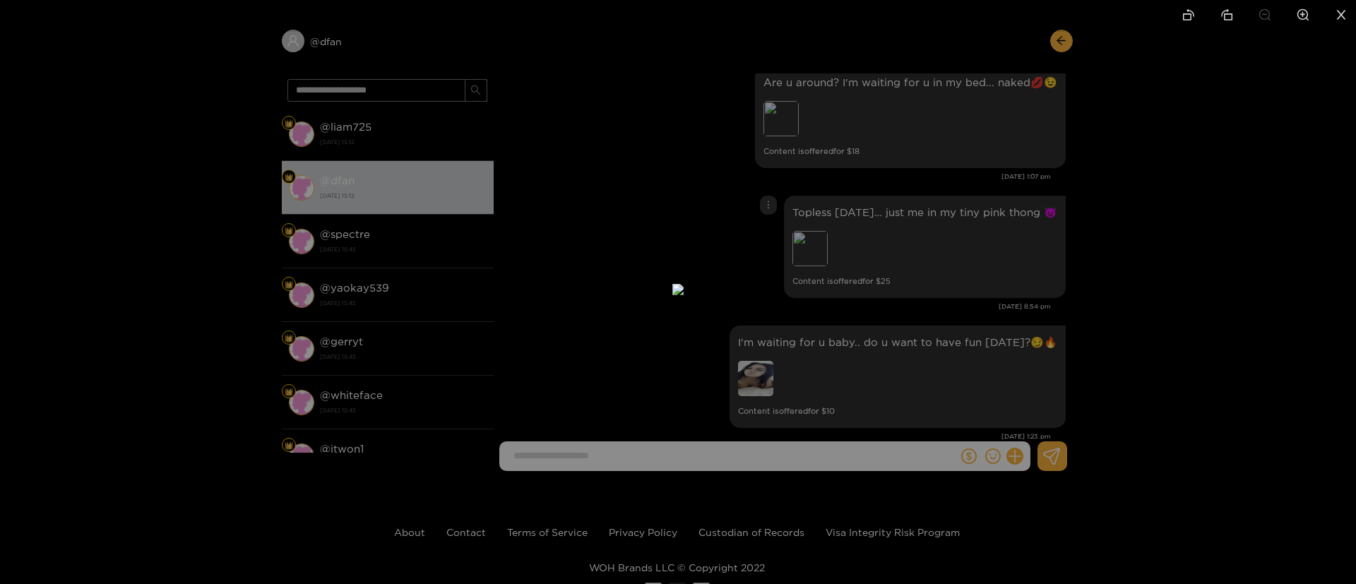
click at [984, 272] on div at bounding box center [678, 292] width 1356 height 584
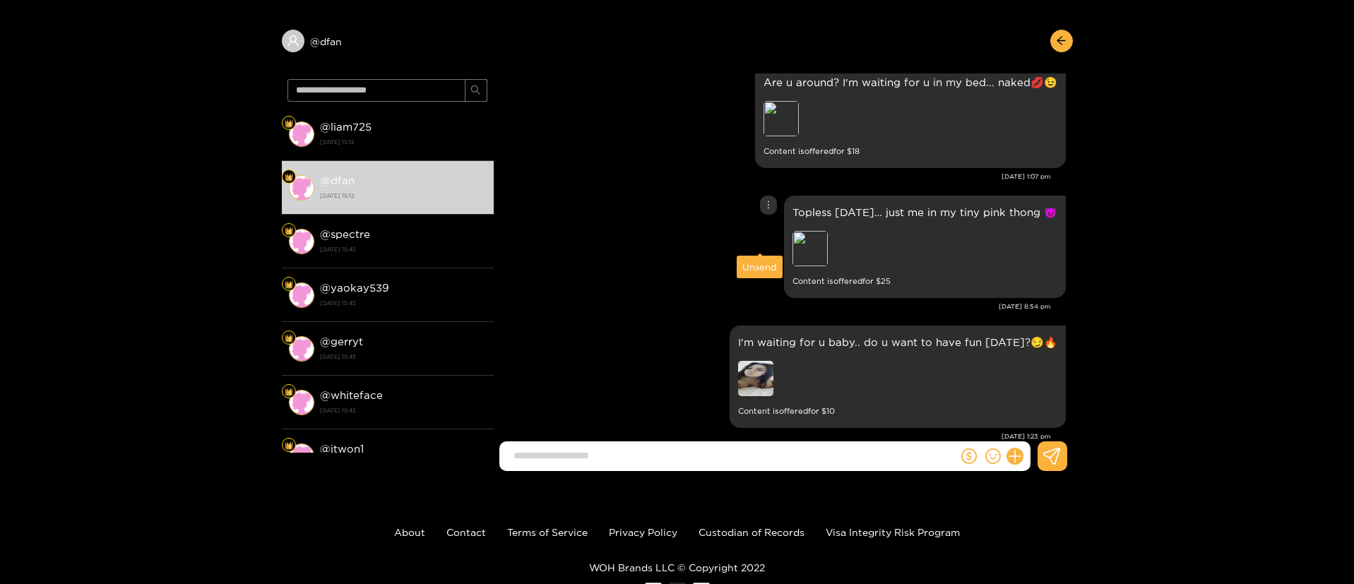
click at [763, 210] on icon "more" at bounding box center [768, 205] width 10 height 10
click at [758, 260] on div "Unsend" at bounding box center [759, 267] width 35 height 14
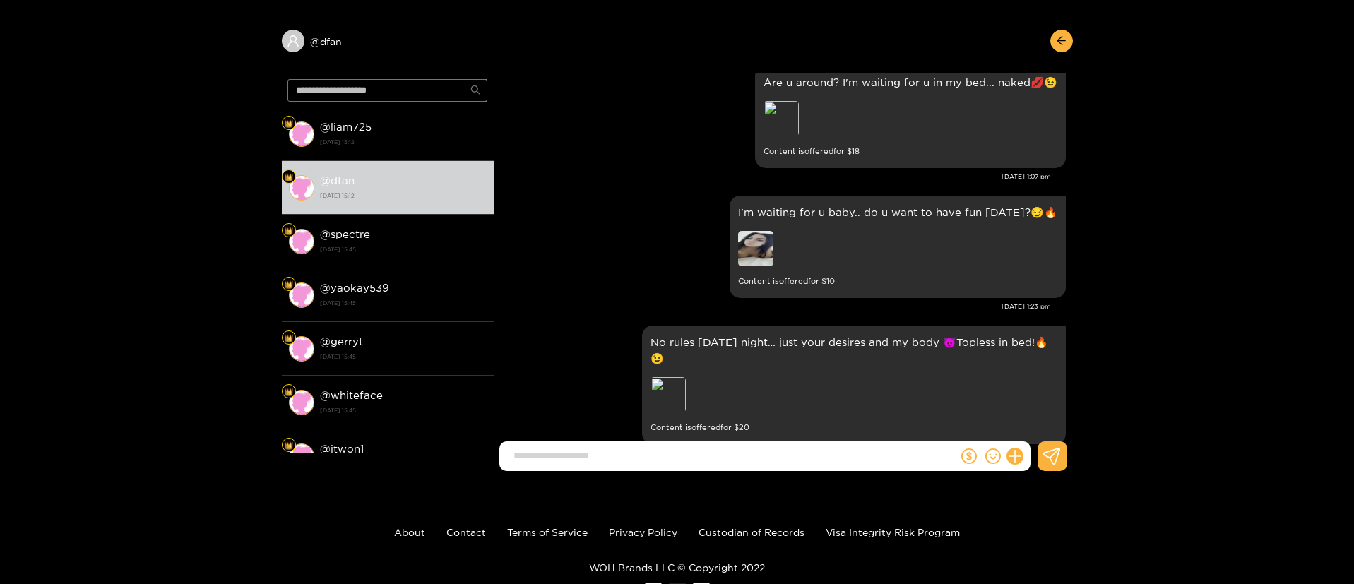
scroll to position [2777, 0]
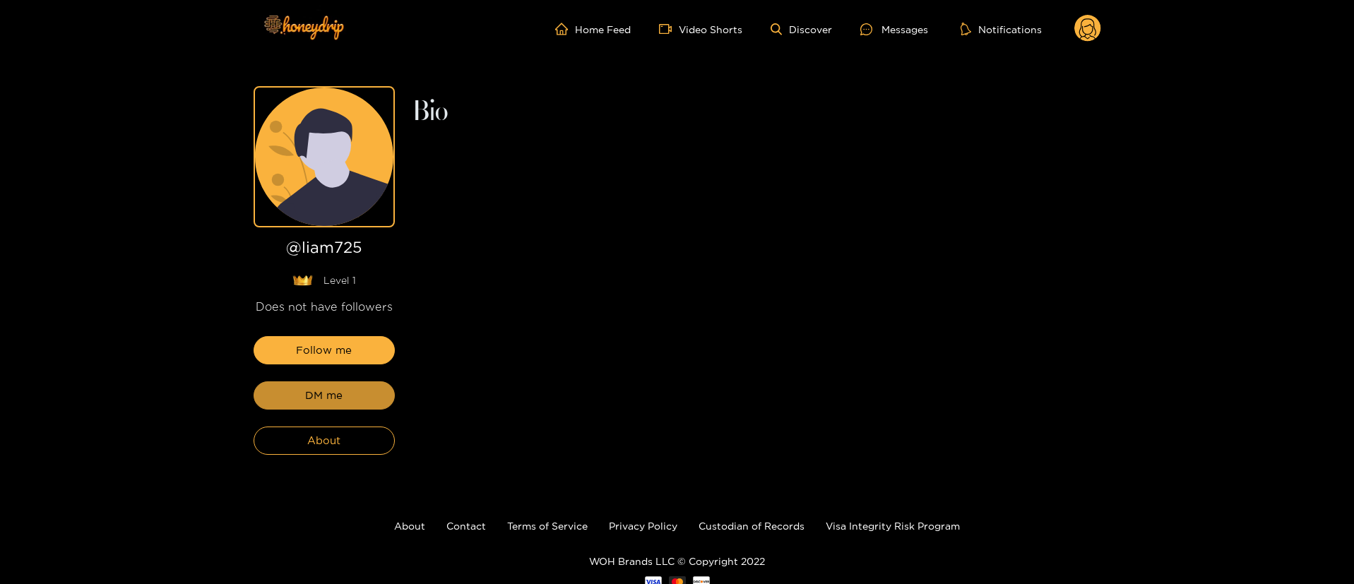
click at [319, 390] on span "DM me" at bounding box center [323, 395] width 37 height 17
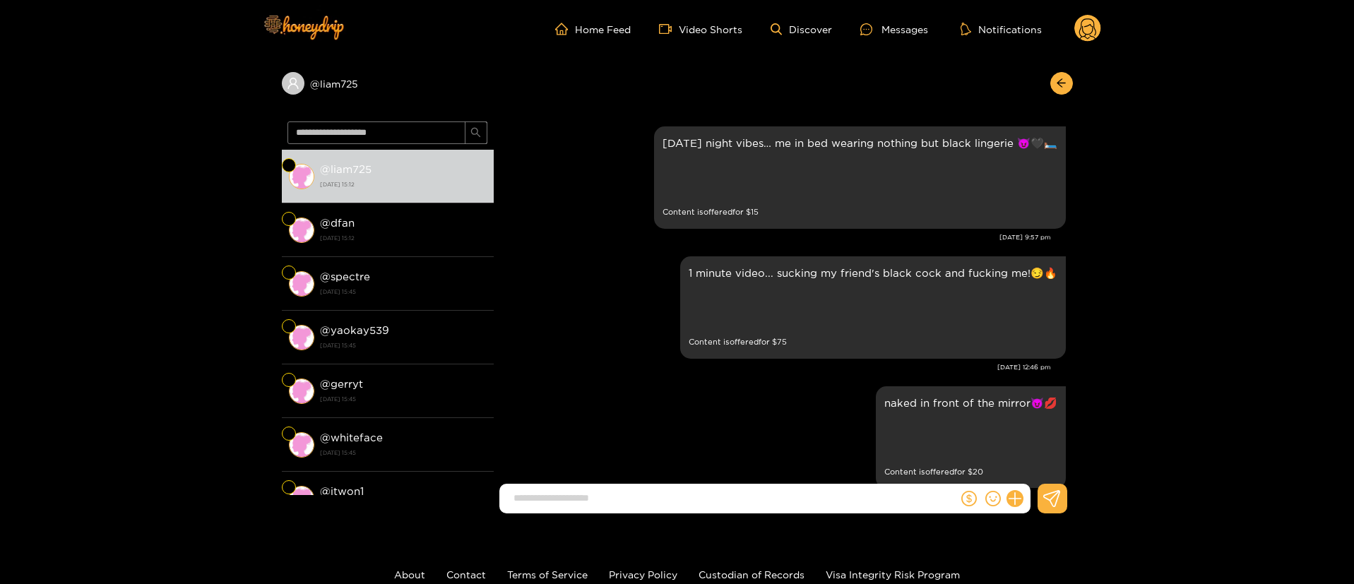
scroll to position [2283, 0]
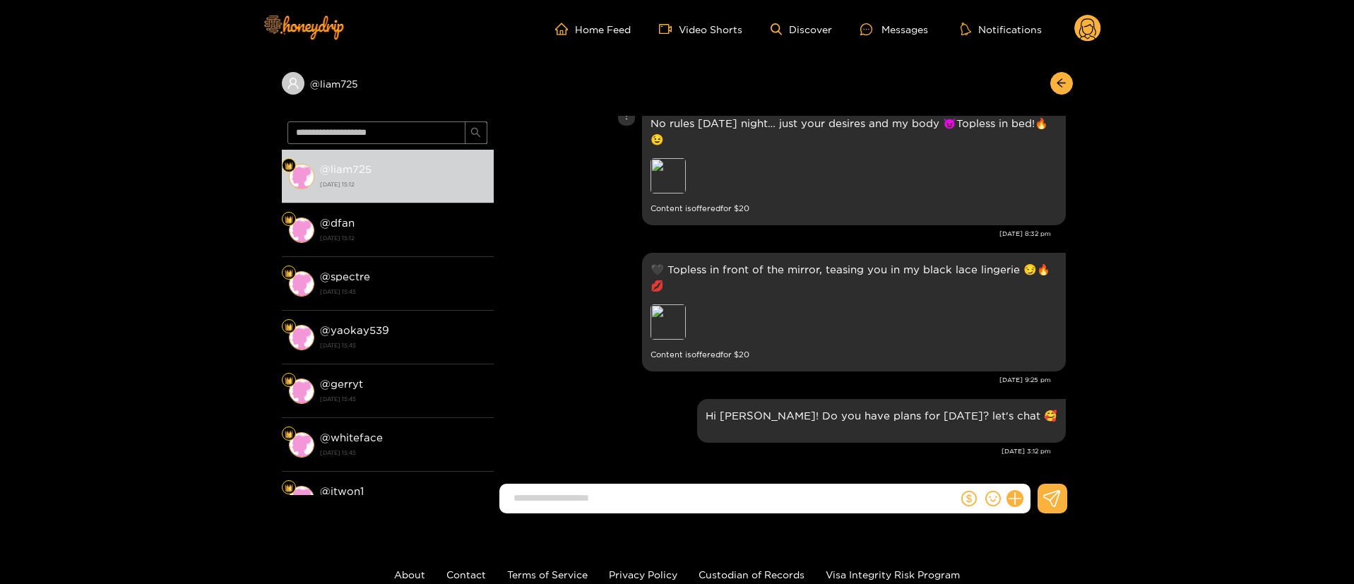
click at [587, 195] on div "No rules [DATE] night… just your desires and my body 😈Topless in bed!🔥😉 Preview…" at bounding box center [783, 166] width 565 height 126
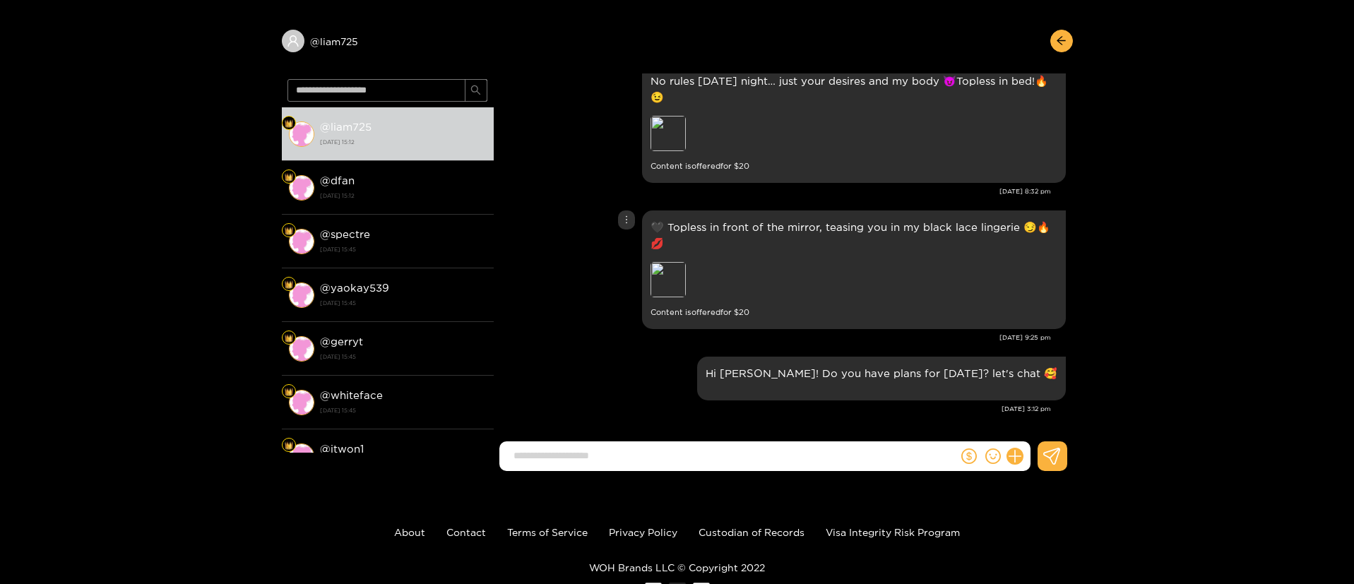
click at [554, 292] on div "🖤 Topless in front of the mirror, teasing you in my black lace lingerie 😏🔥💋 Pre…" at bounding box center [783, 270] width 565 height 126
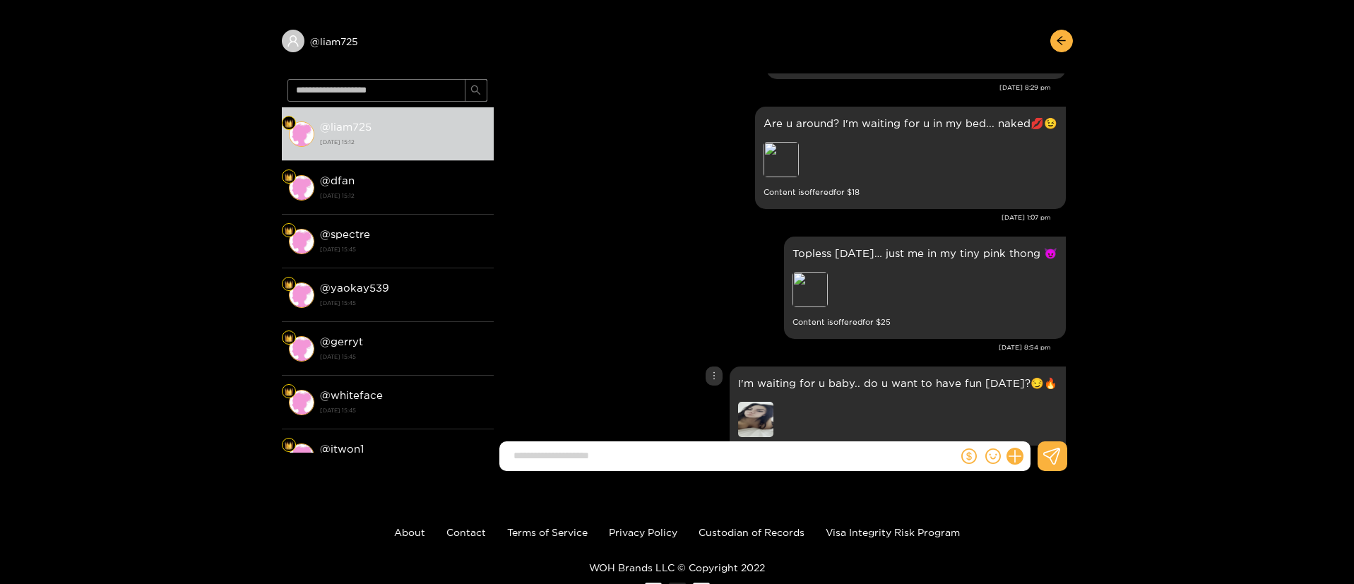
scroll to position [1267, 0]
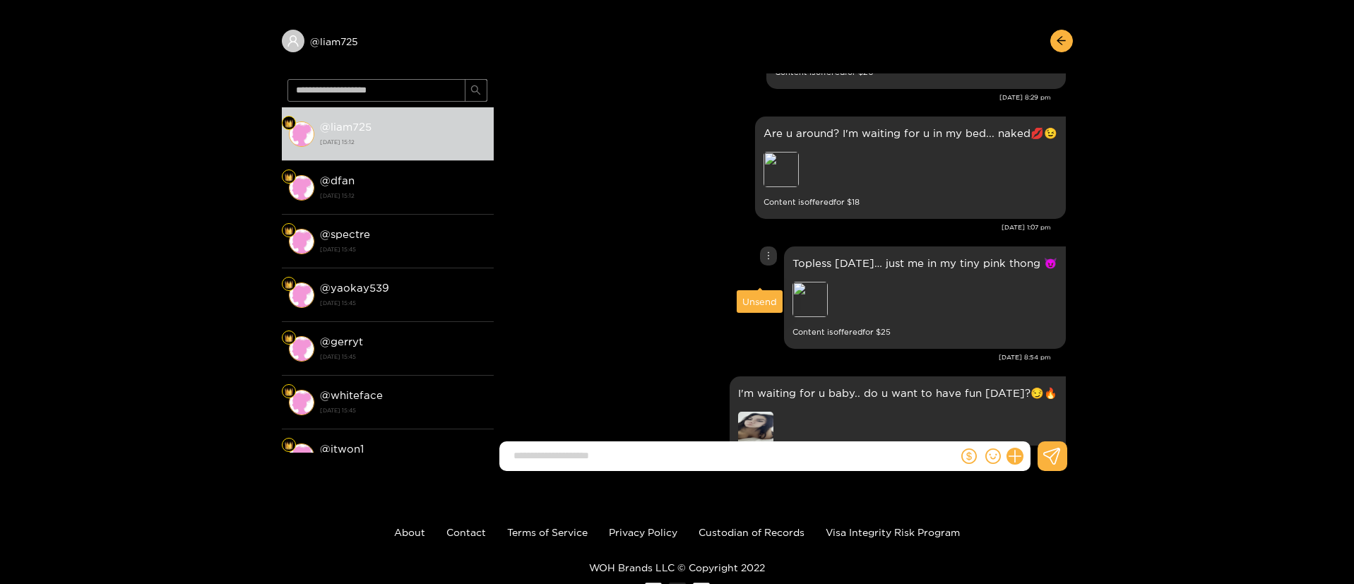
click at [763, 261] on icon "more" at bounding box center [768, 256] width 10 height 10
click at [758, 301] on div "Unsend" at bounding box center [759, 301] width 35 height 14
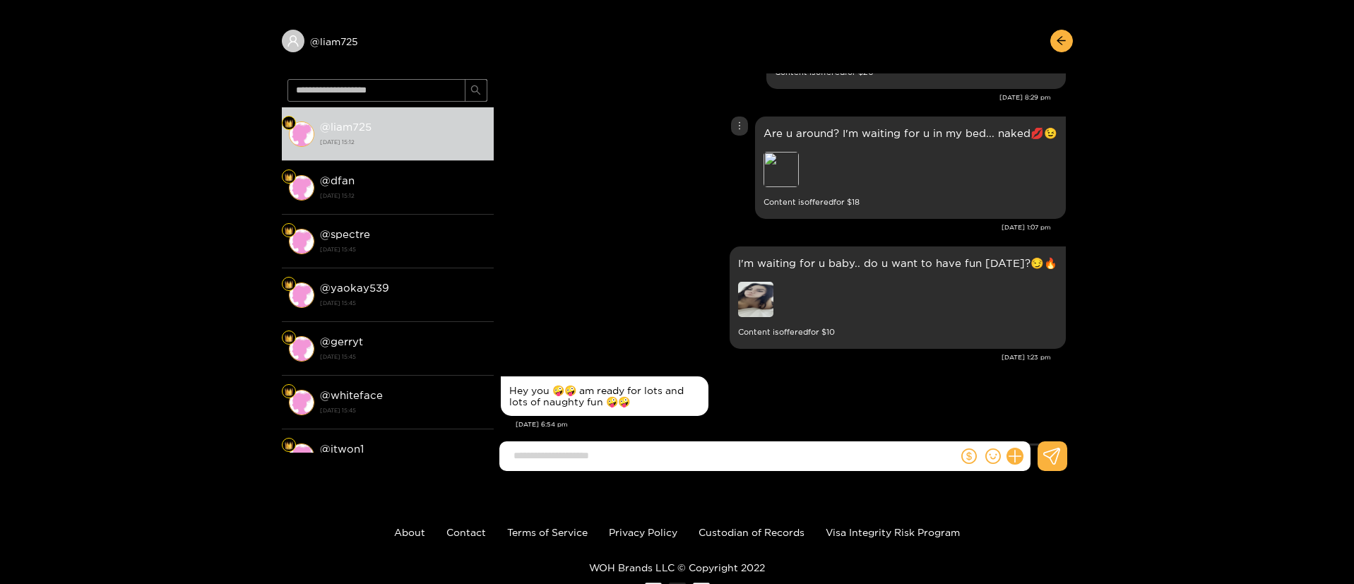
scroll to position [2154, 0]
